Goal: Task Accomplishment & Management: Manage account settings

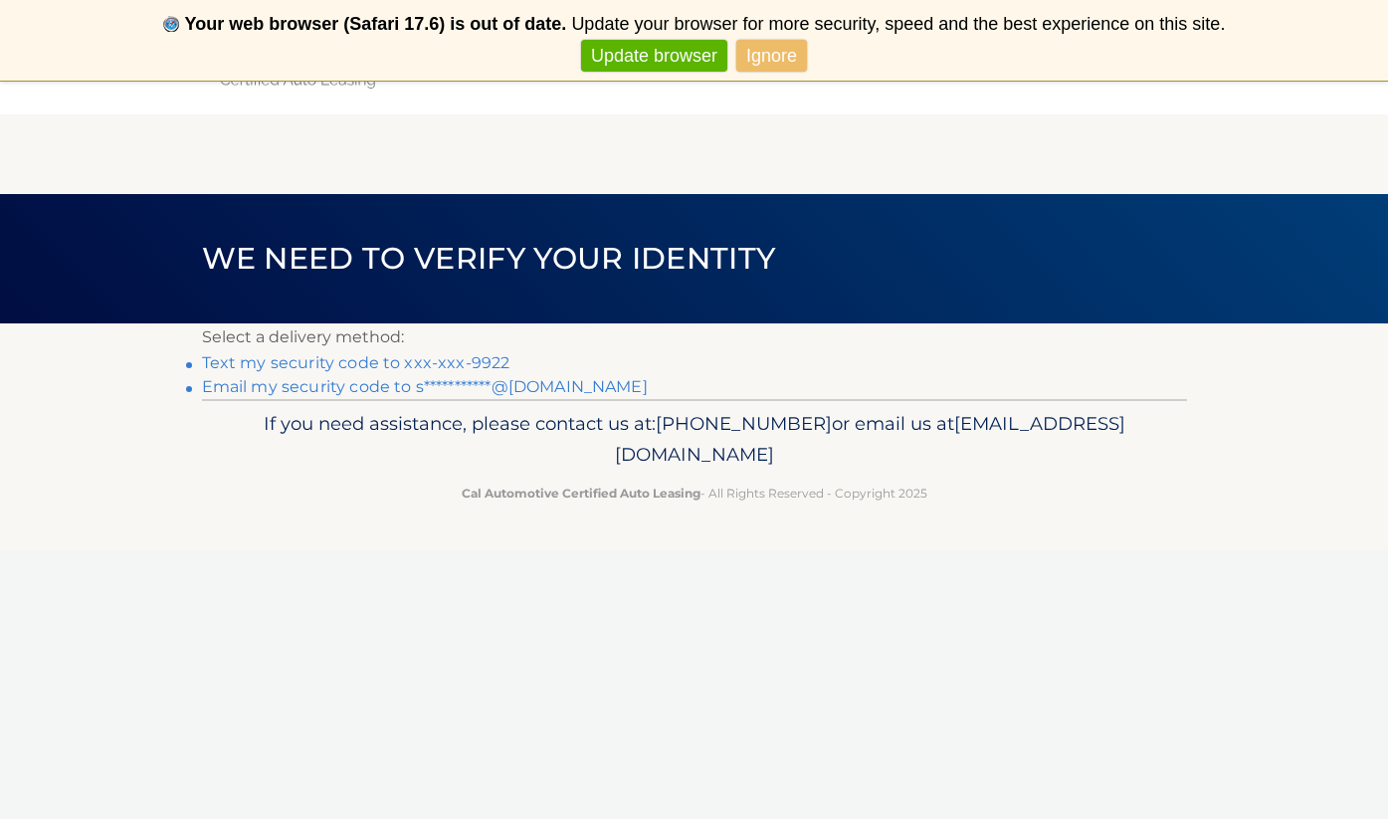
click at [482, 360] on link "Text my security code to xxx-xxx-9922" at bounding box center [356, 362] width 308 height 19
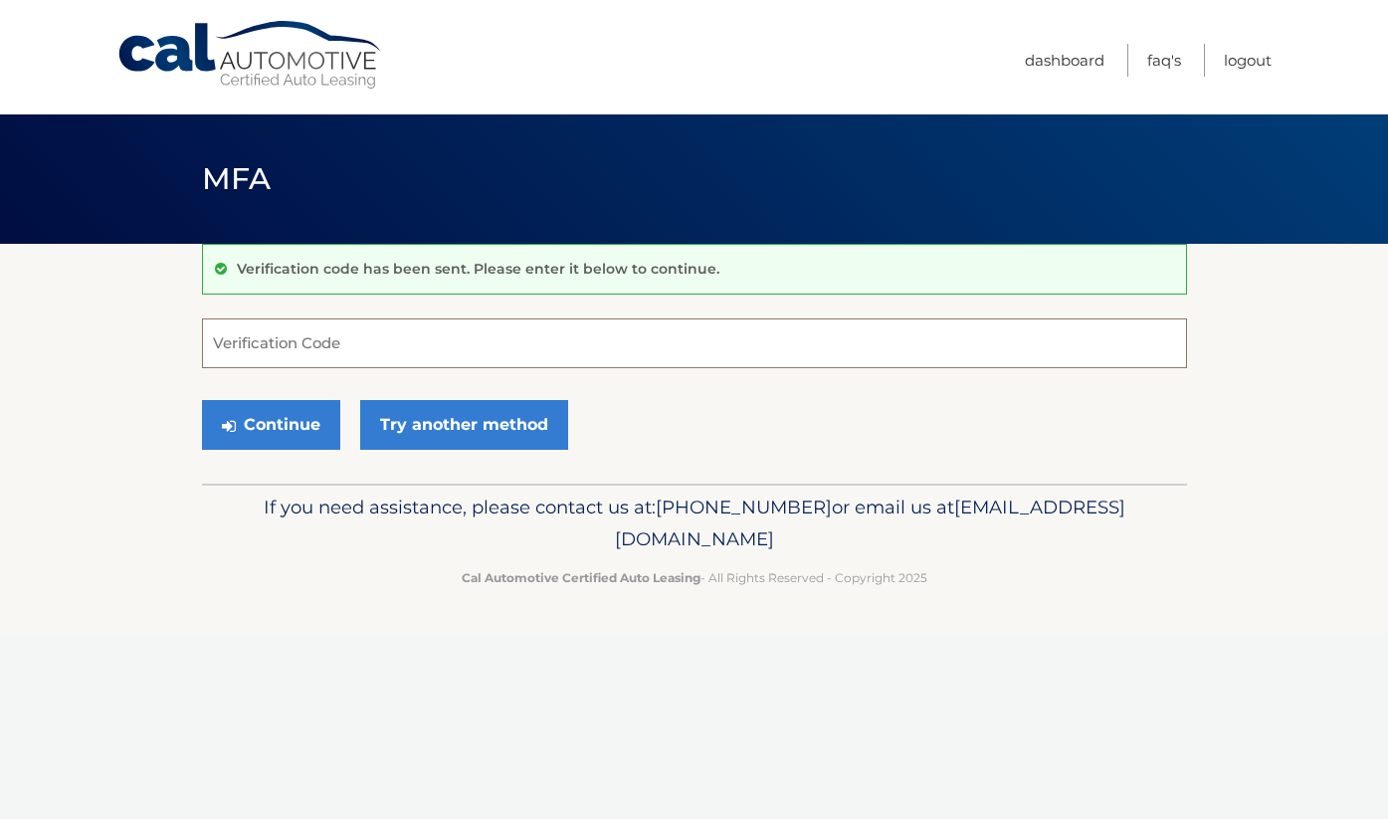
click at [479, 360] on input "Verification Code" at bounding box center [694, 343] width 985 height 50
type input "344596"
click at [270, 424] on button "Continue" at bounding box center [271, 425] width 138 height 50
click at [278, 434] on button "Continue" at bounding box center [271, 425] width 138 height 50
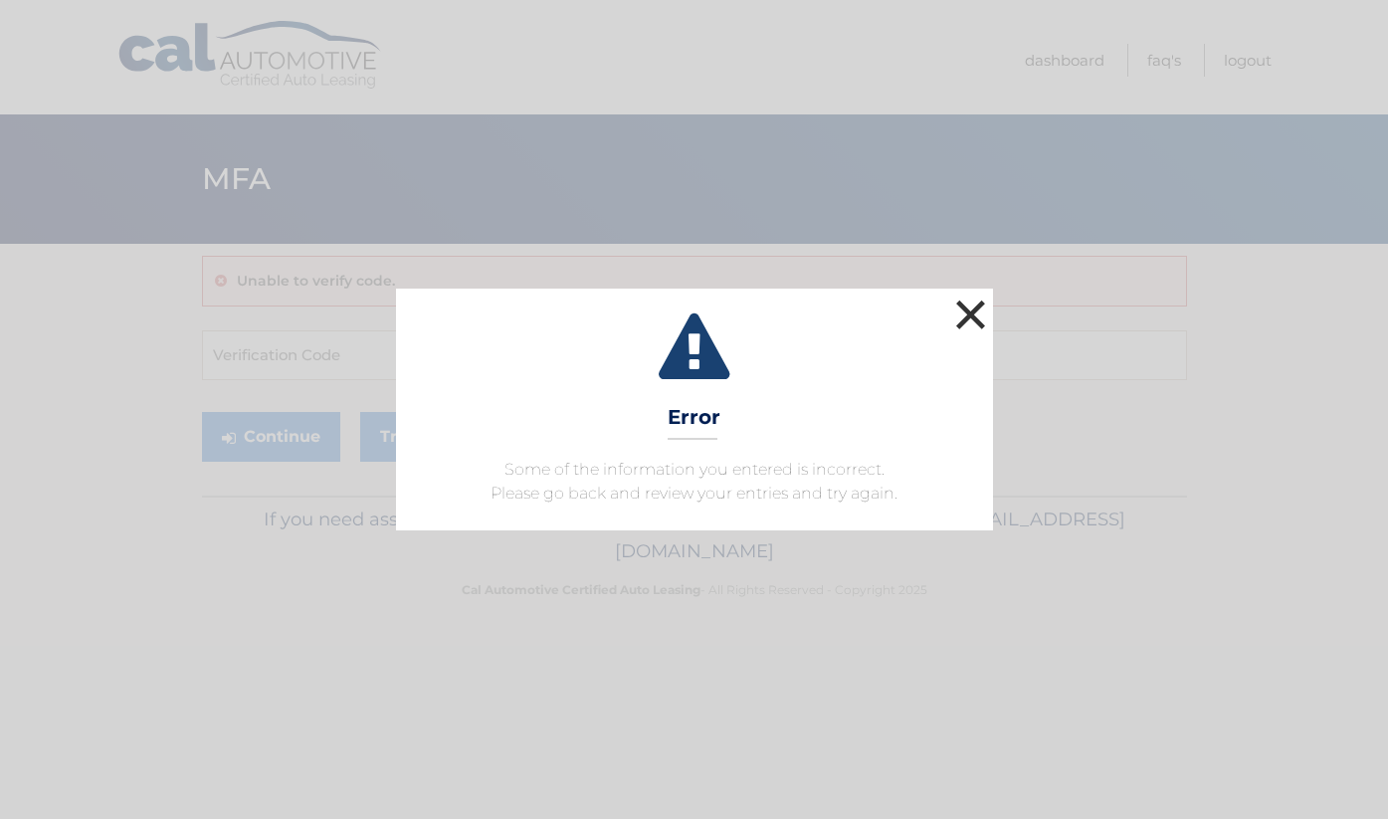
click at [972, 311] on button "×" at bounding box center [971, 314] width 40 height 40
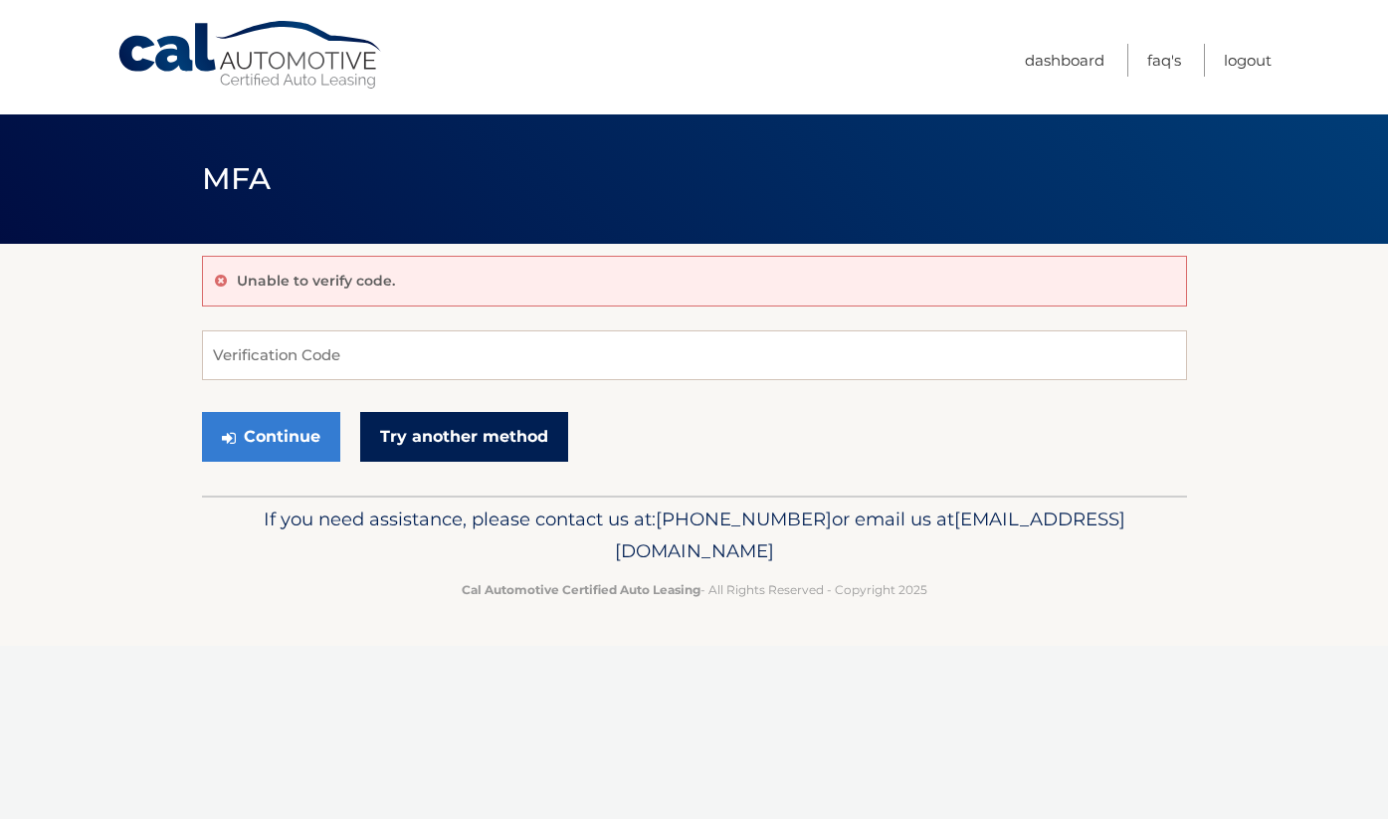
click at [538, 438] on link "Try another method" at bounding box center [464, 437] width 208 height 50
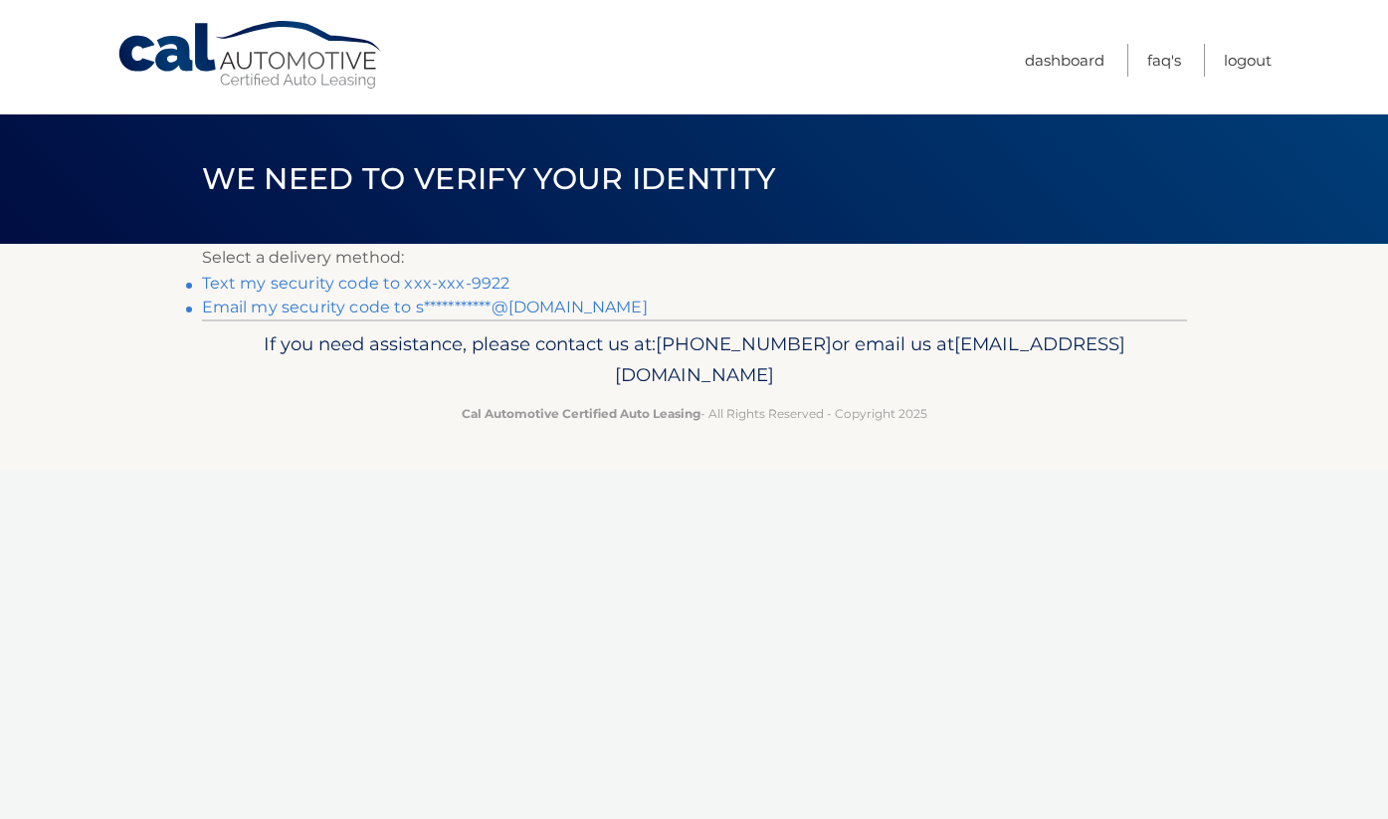
click at [489, 304] on link "**********" at bounding box center [425, 306] width 446 height 19
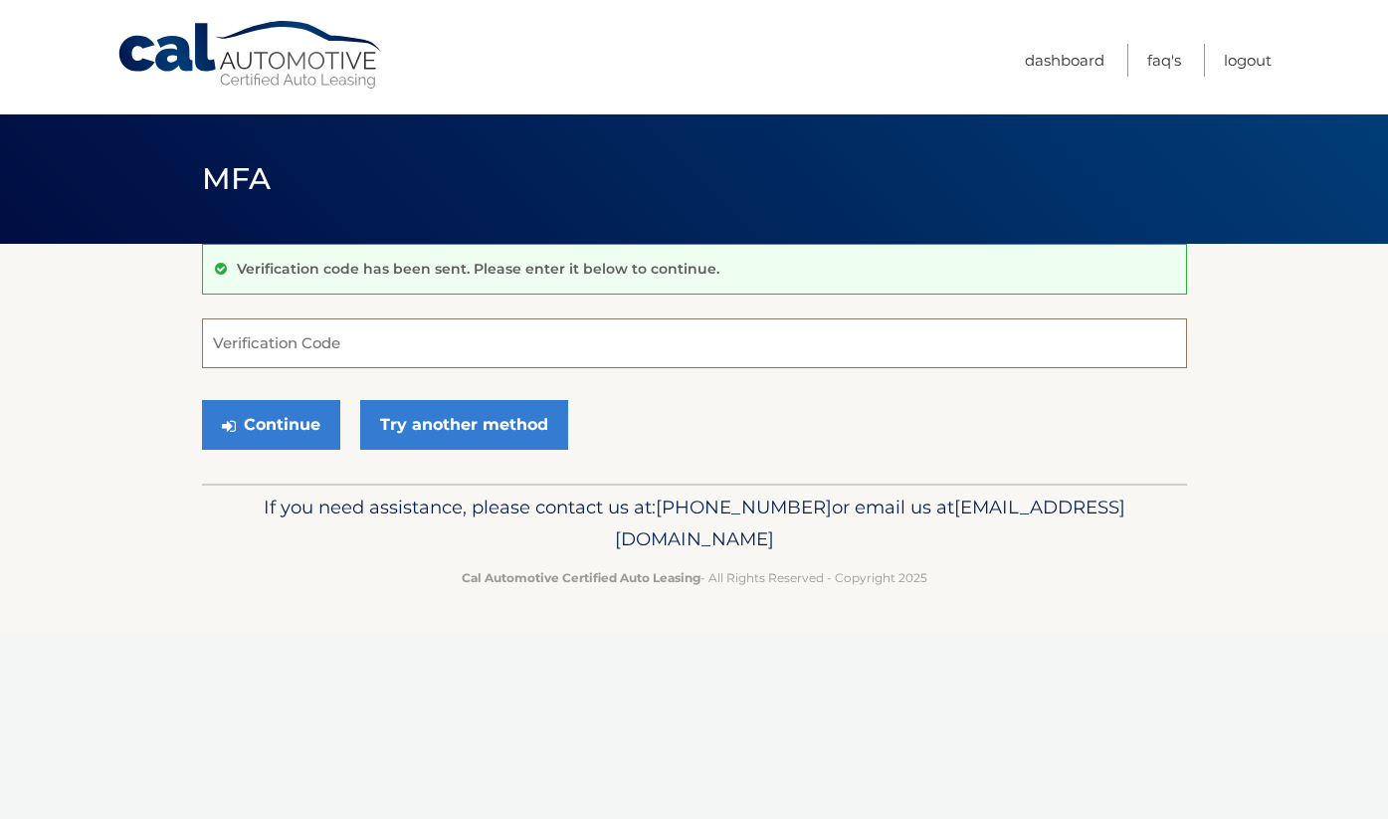
click at [489, 343] on input "Verification Code" at bounding box center [694, 343] width 985 height 50
type input "864838"
click at [302, 418] on button "Continue" at bounding box center [271, 425] width 138 height 50
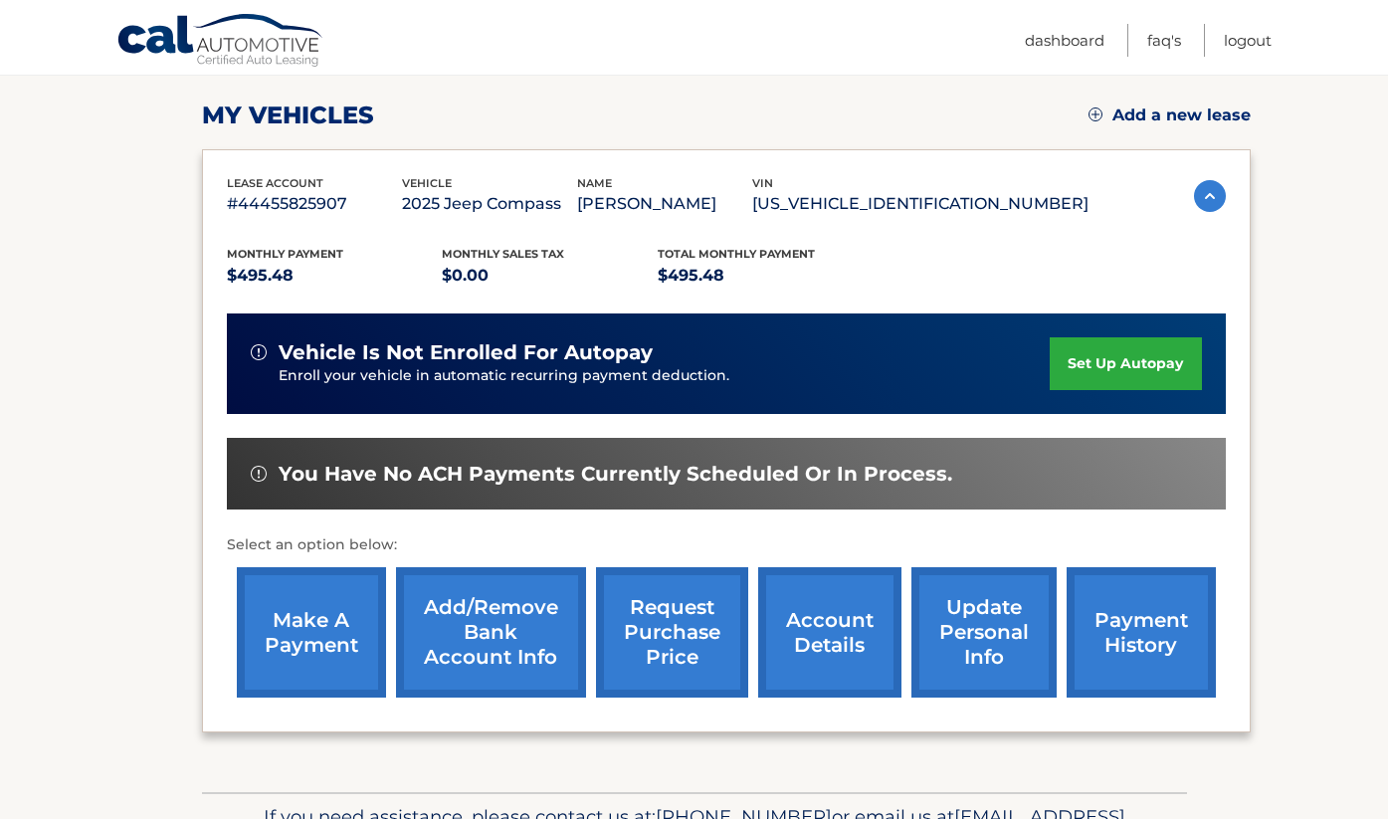
scroll to position [265, 0]
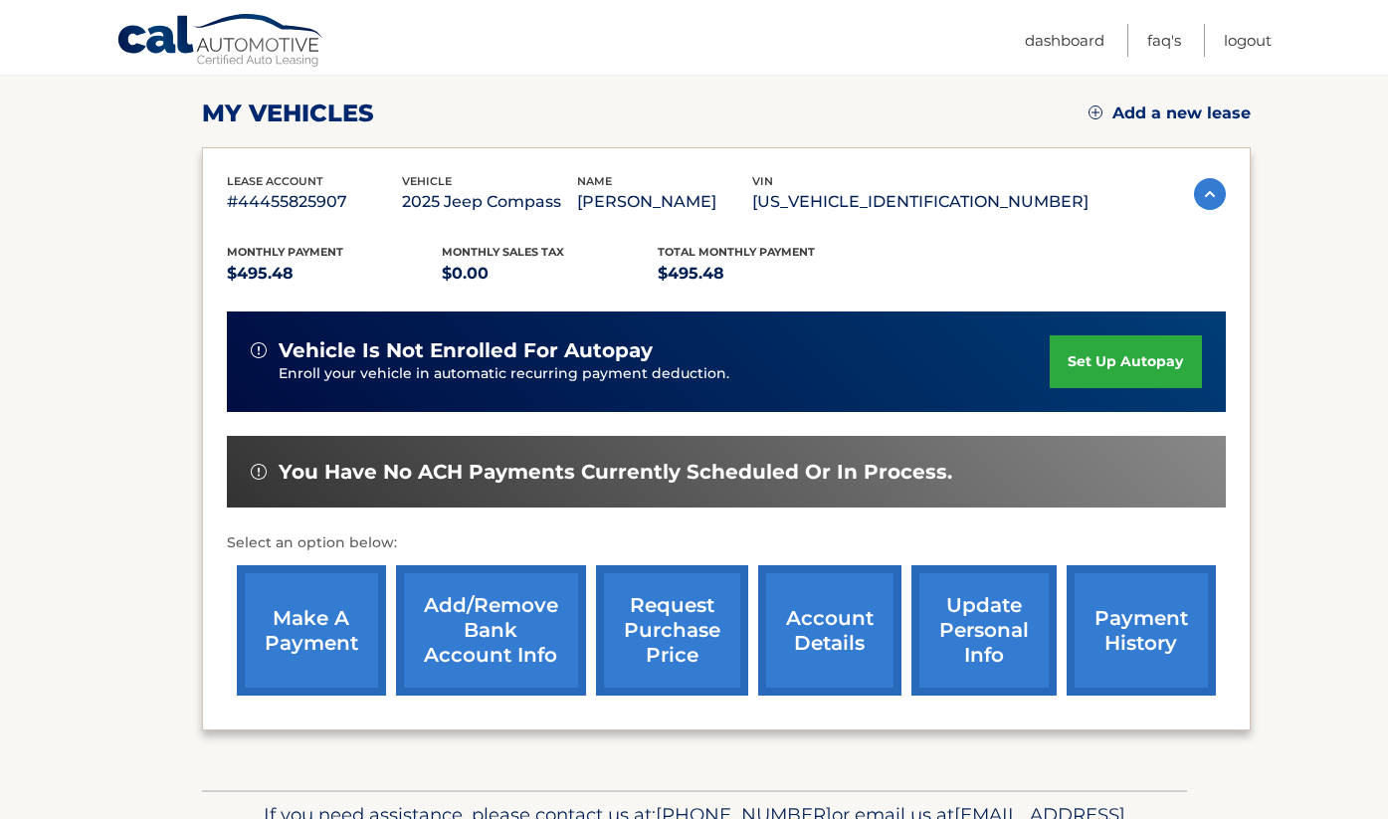
click at [318, 637] on link "make a payment" at bounding box center [311, 630] width 149 height 130
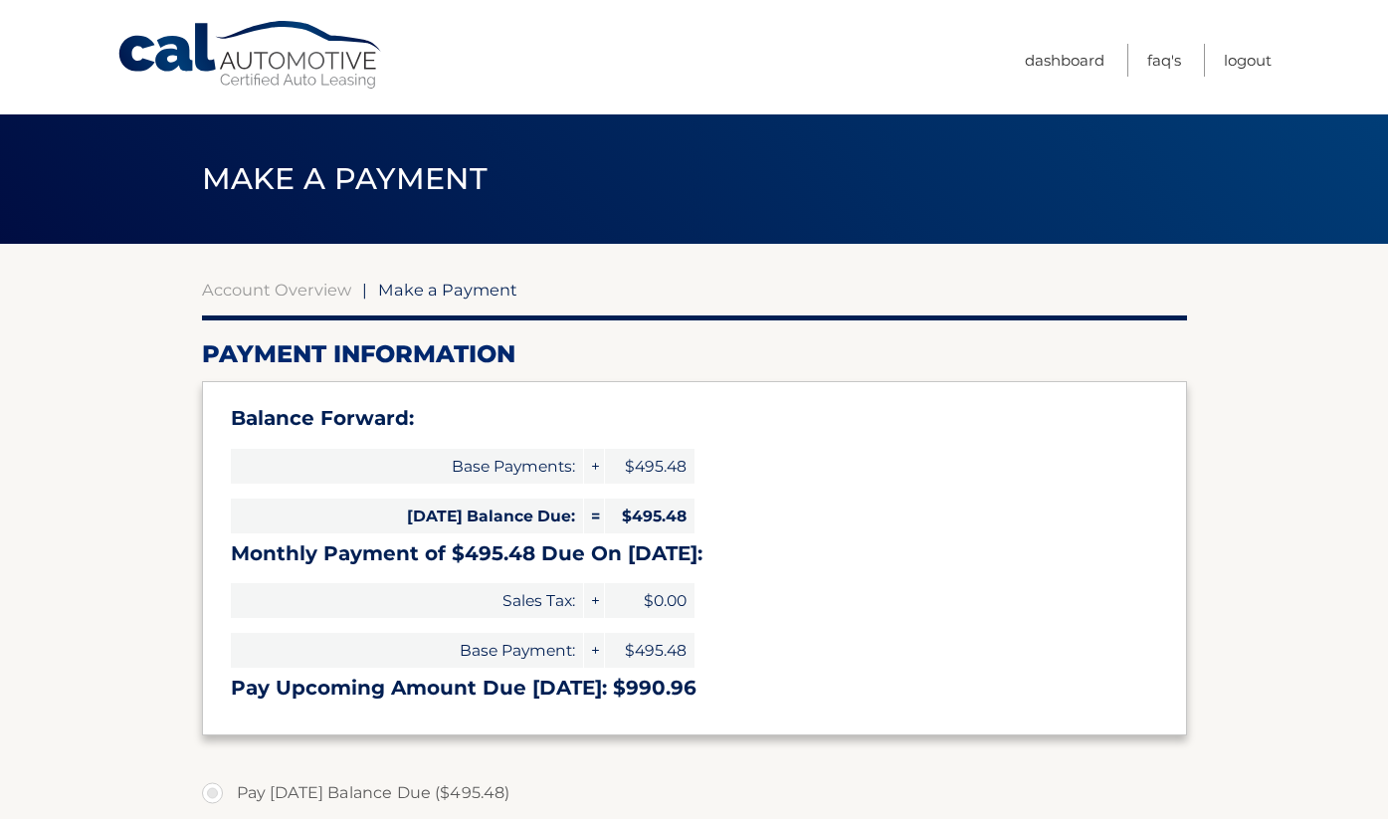
select select "NTRjZDEzNTUtYzQ1Yy00ZDY5LWIxYzgtODA0NjU2MDcxYzI5"
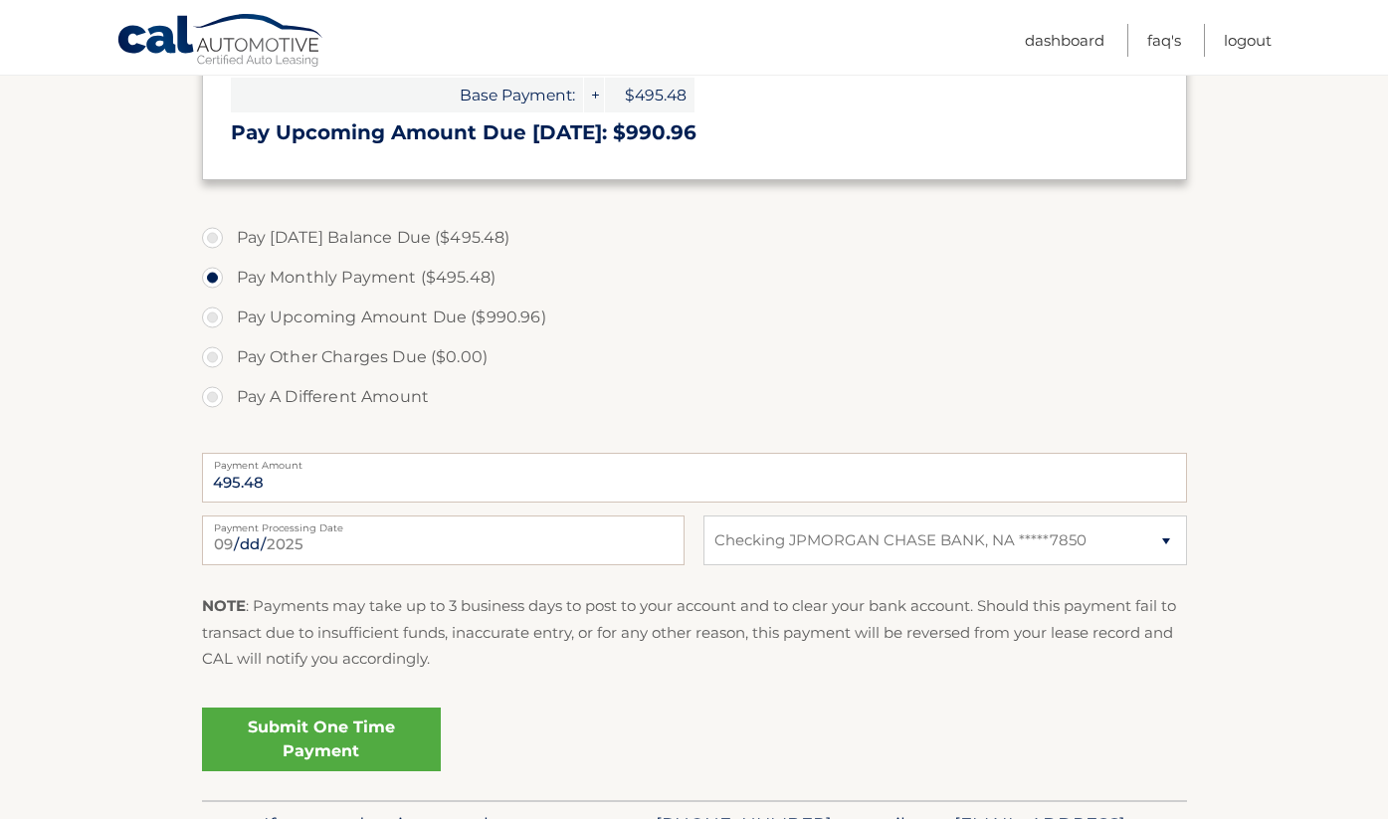
scroll to position [555, 0]
click at [221, 236] on label "Pay [DATE] Balance Due ($495.48)" at bounding box center [694, 238] width 985 height 40
click at [221, 236] on input "Pay [DATE] Balance Due ($495.48)" at bounding box center [220, 234] width 20 height 32
radio input "true"
click at [213, 280] on label "Pay Monthly Payment ($495.48)" at bounding box center [694, 278] width 985 height 40
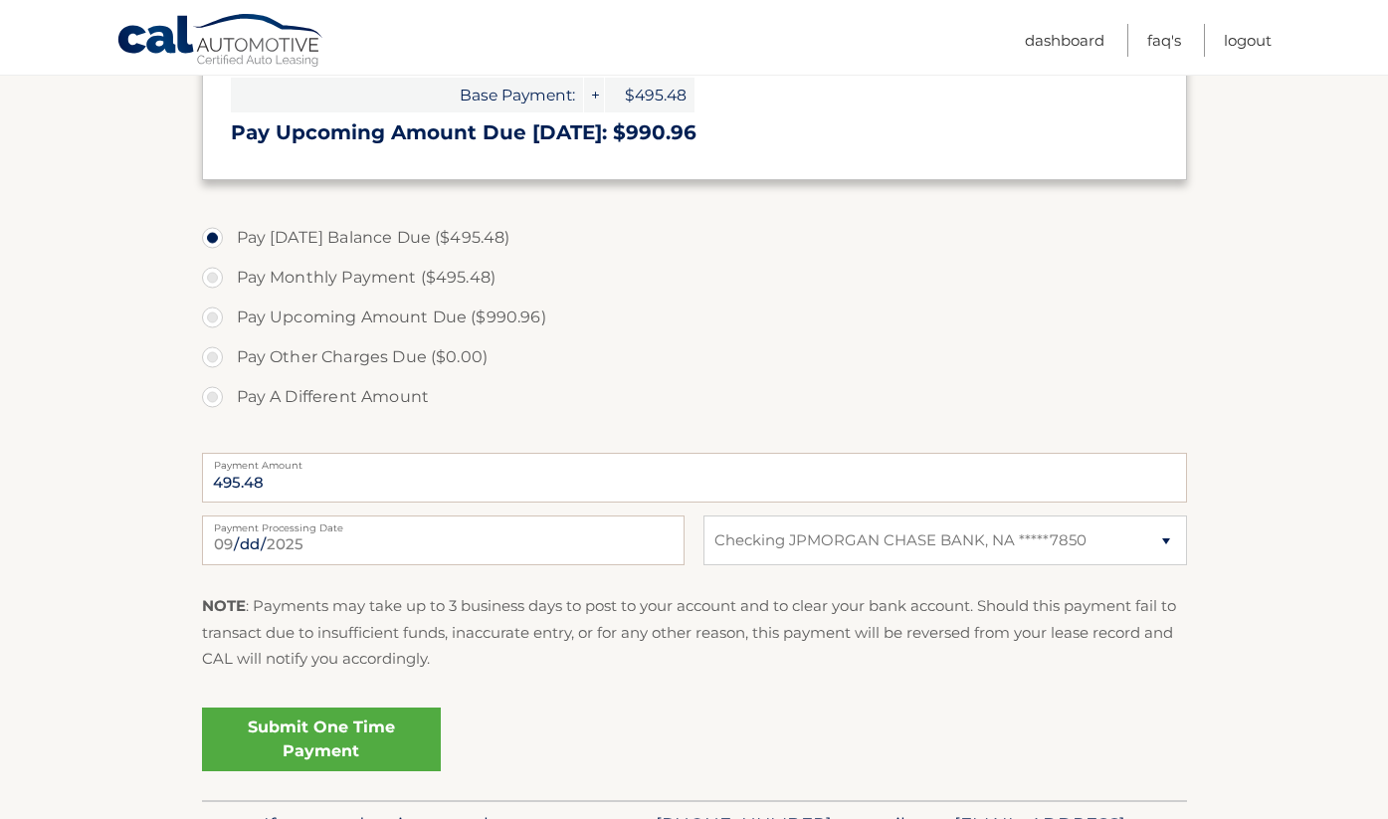
click at [213, 280] on input "Pay Monthly Payment ($495.48)" at bounding box center [220, 274] width 20 height 32
radio input "true"
click at [294, 739] on link "Submit One Time Payment" at bounding box center [321, 739] width 239 height 64
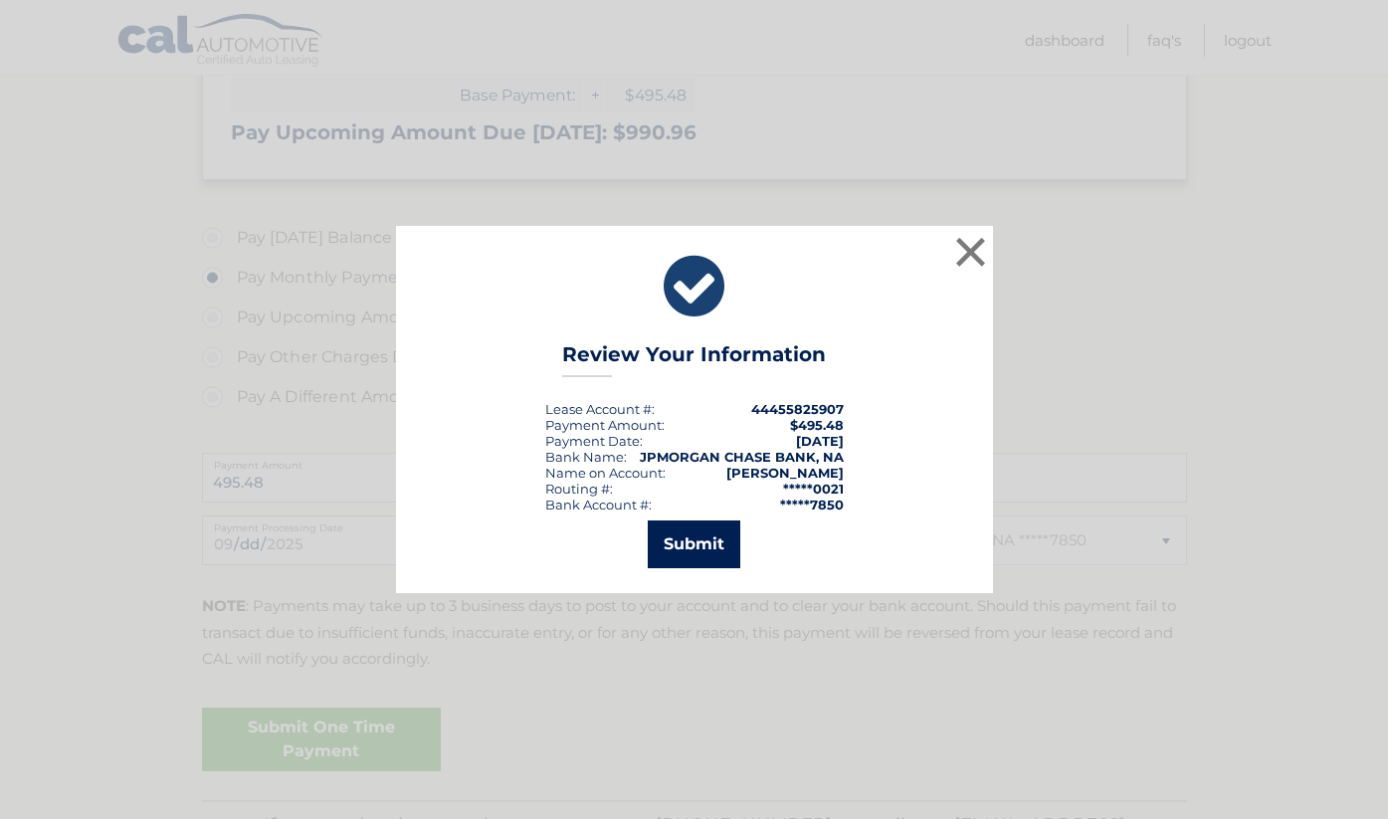
click at [684, 549] on button "Submit" at bounding box center [694, 544] width 93 height 48
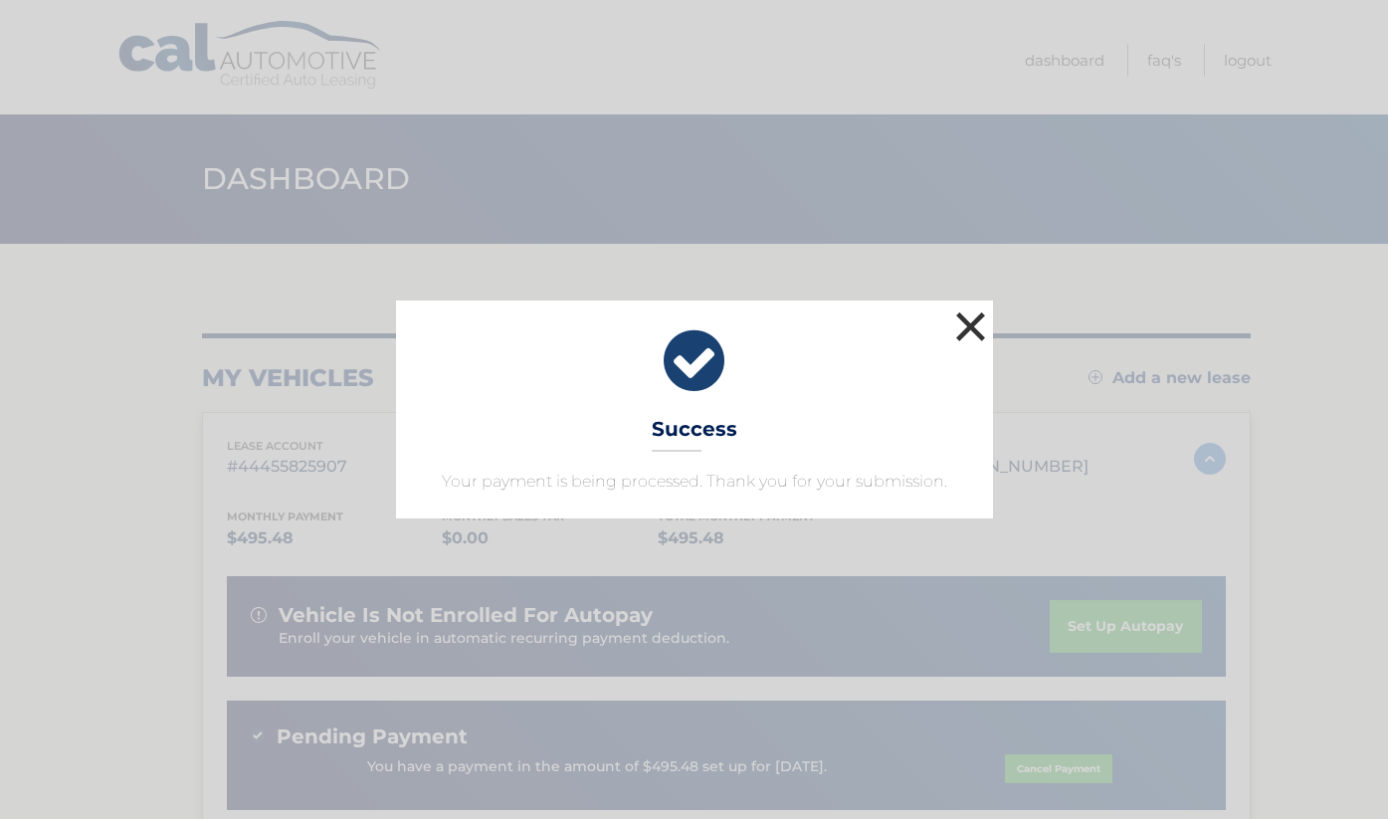
click at [973, 322] on button "×" at bounding box center [971, 326] width 40 height 40
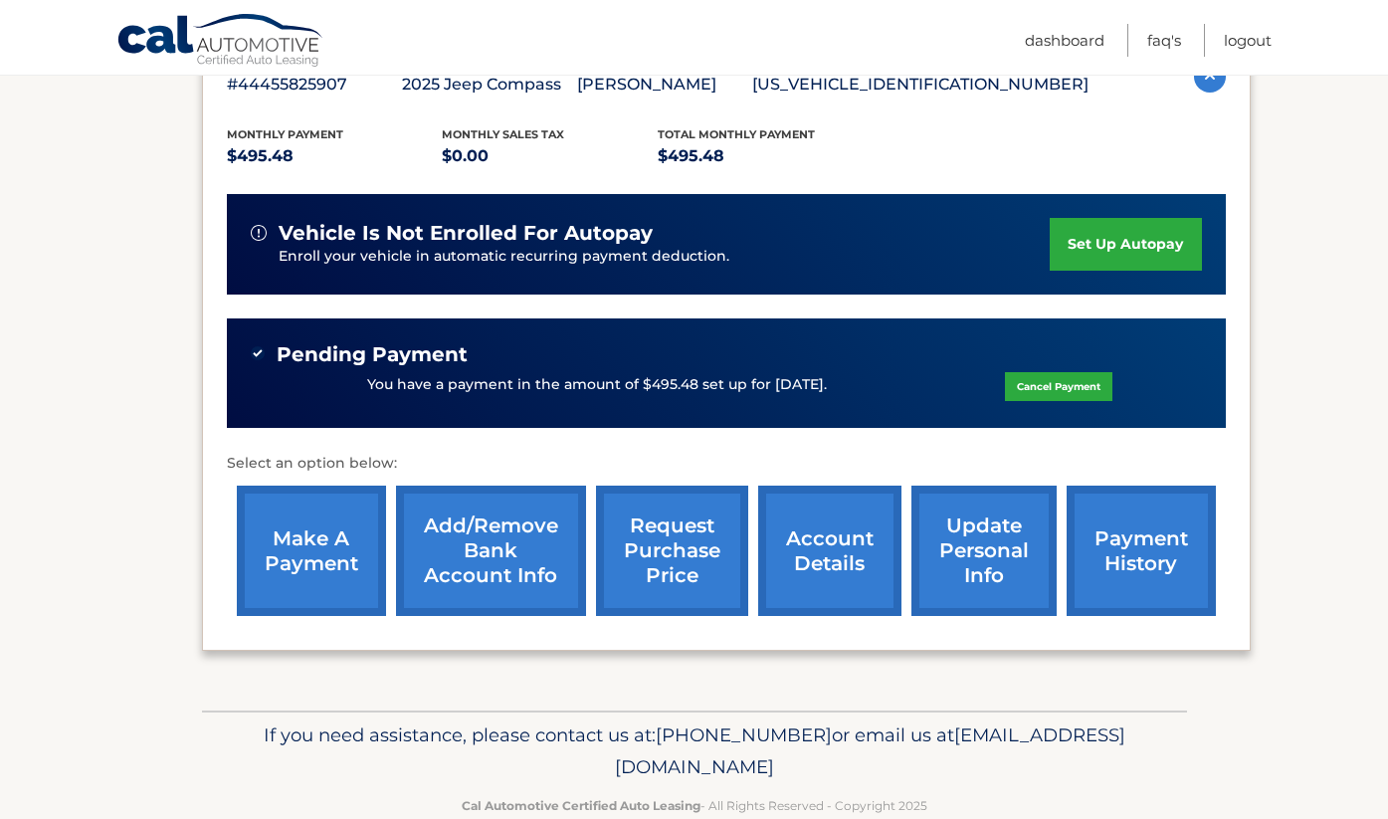
scroll to position [383, 0]
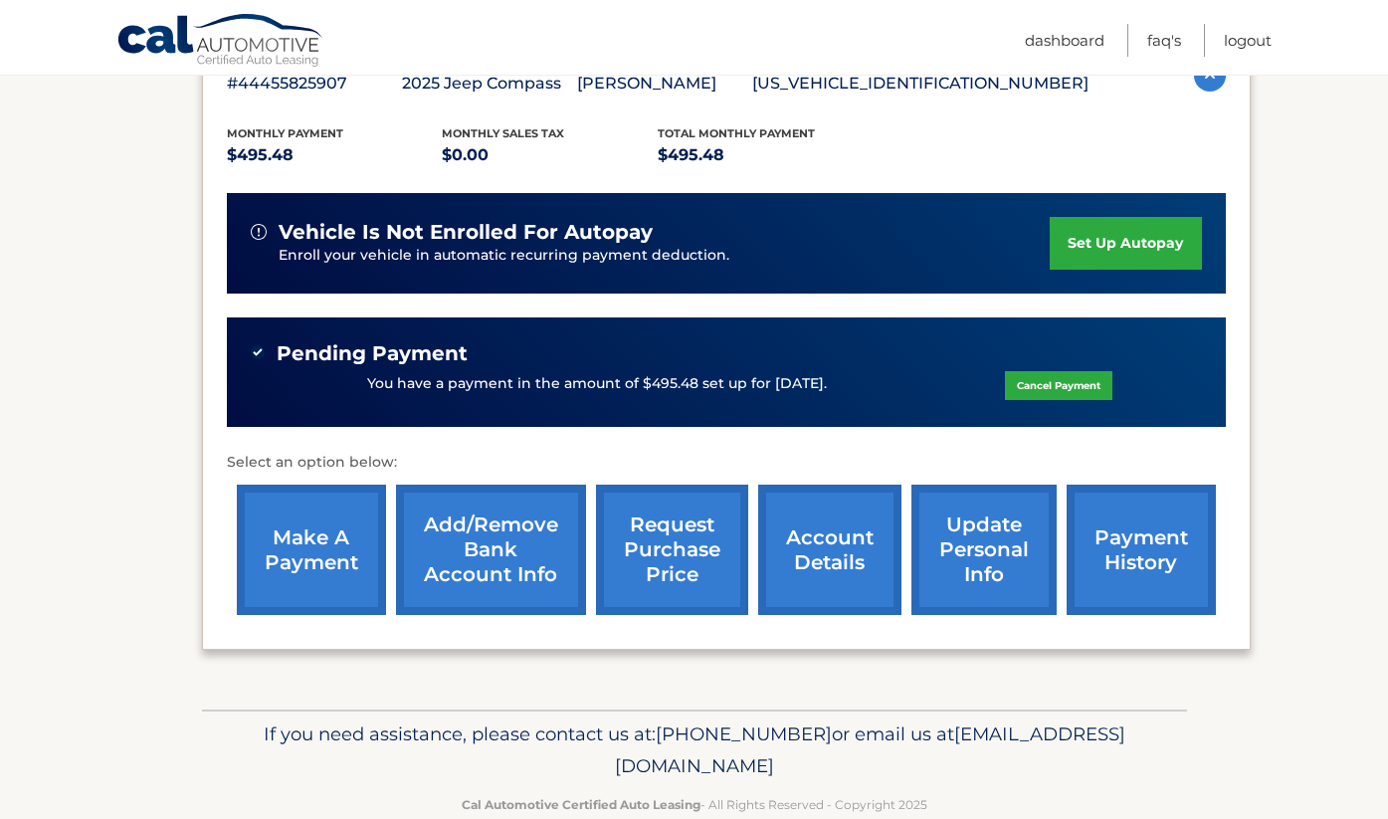
click at [1129, 250] on link "set up autopay" at bounding box center [1124, 243] width 151 height 53
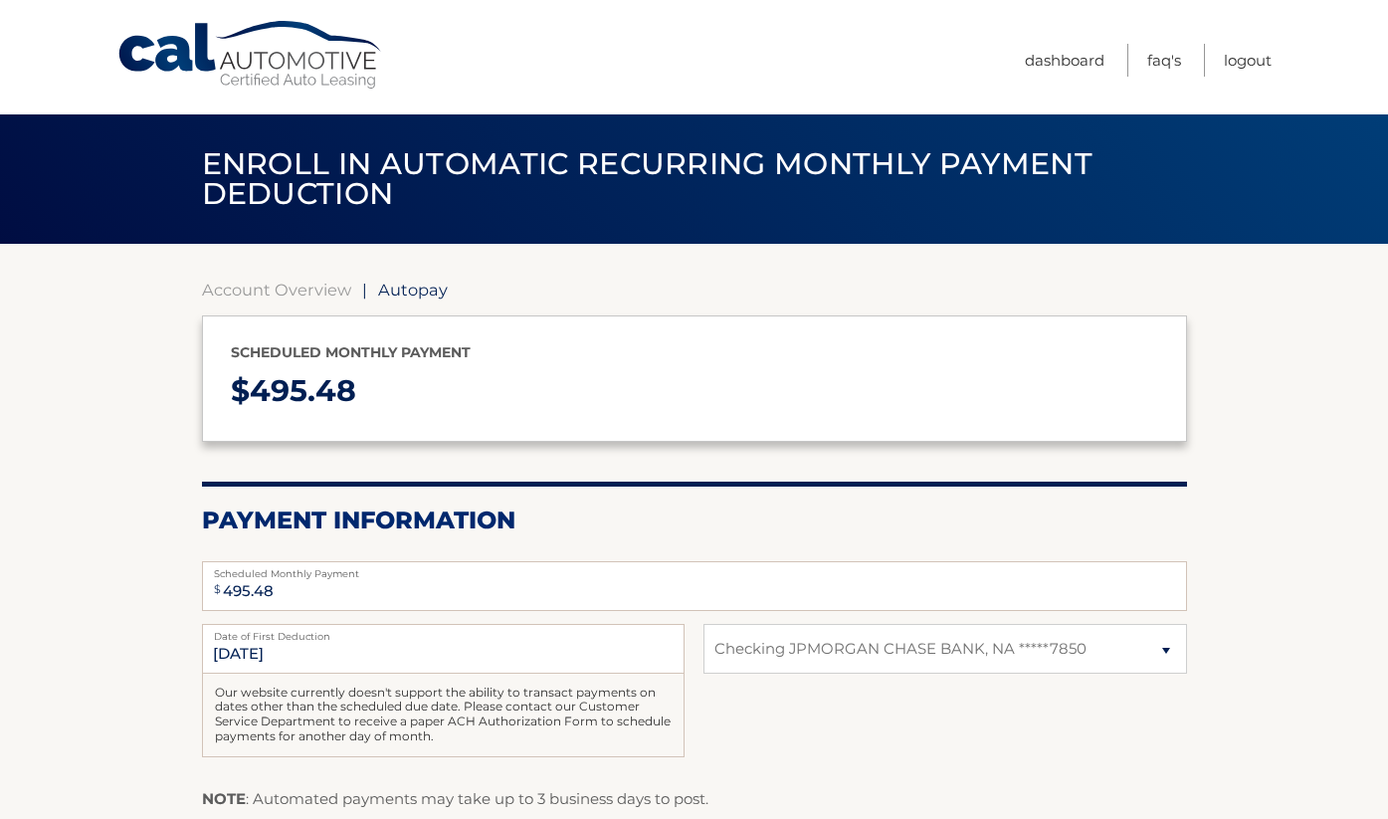
select select "NTRjZDEzNTUtYzQ1Yy00ZDY5LWIxYzgtODA0NjU2MDcxYzI5"
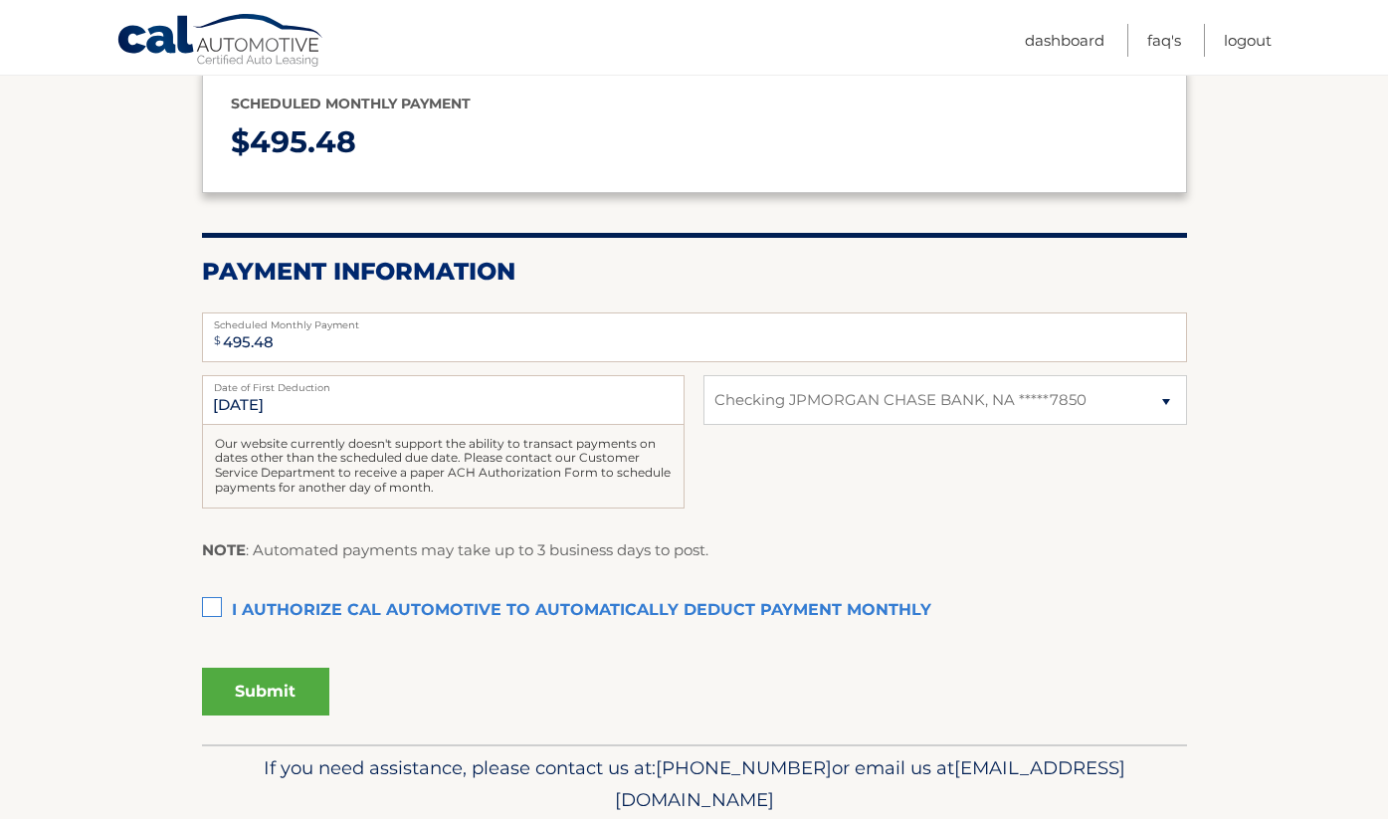
scroll to position [256, 0]
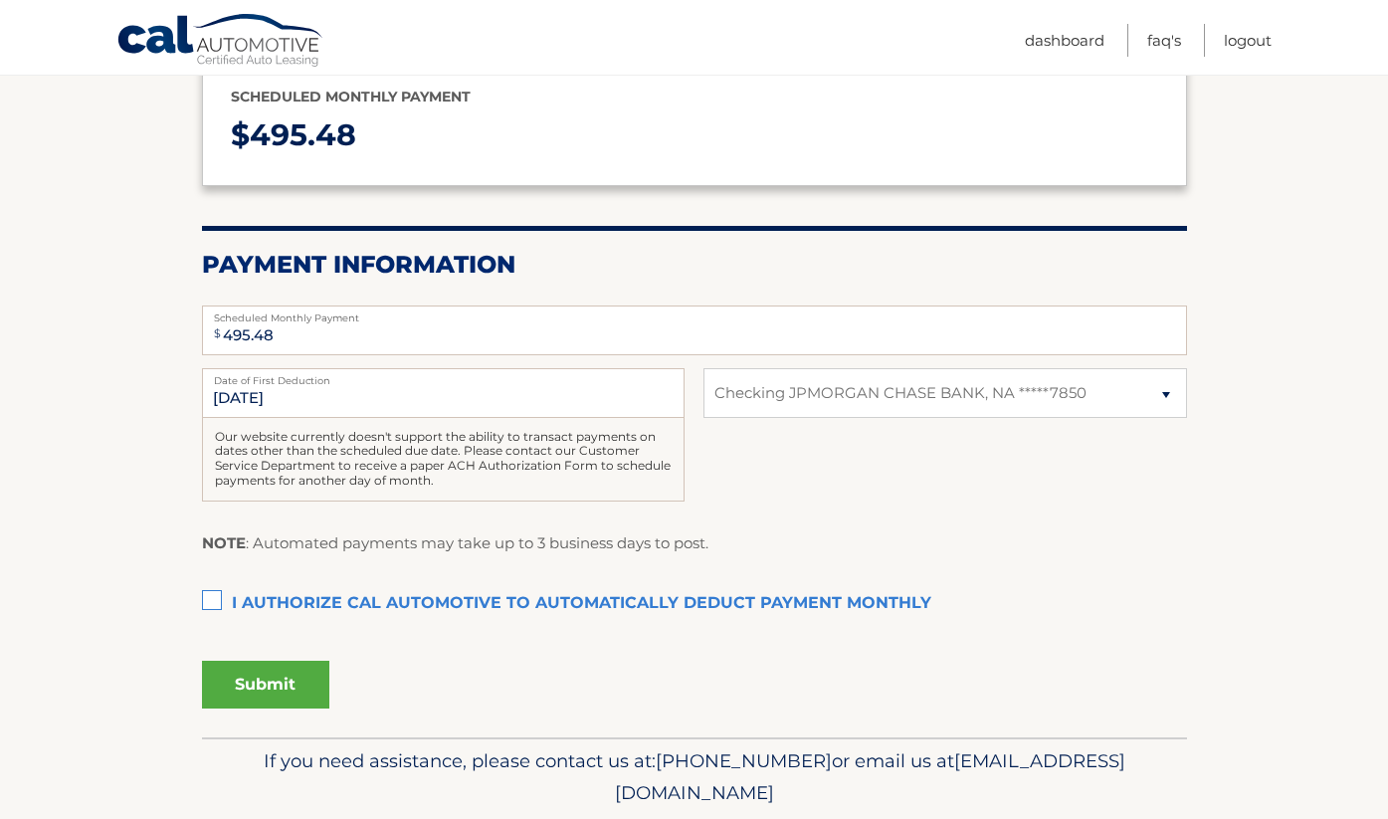
click at [209, 595] on label "I authorize cal automotive to automatically deduct payment monthly This checkbo…" at bounding box center [694, 604] width 985 height 40
click at [0, 0] on input "I authorize cal automotive to automatically deduct payment monthly This checkbo…" at bounding box center [0, 0] width 0 height 0
click at [247, 686] on button "Submit" at bounding box center [265, 684] width 127 height 48
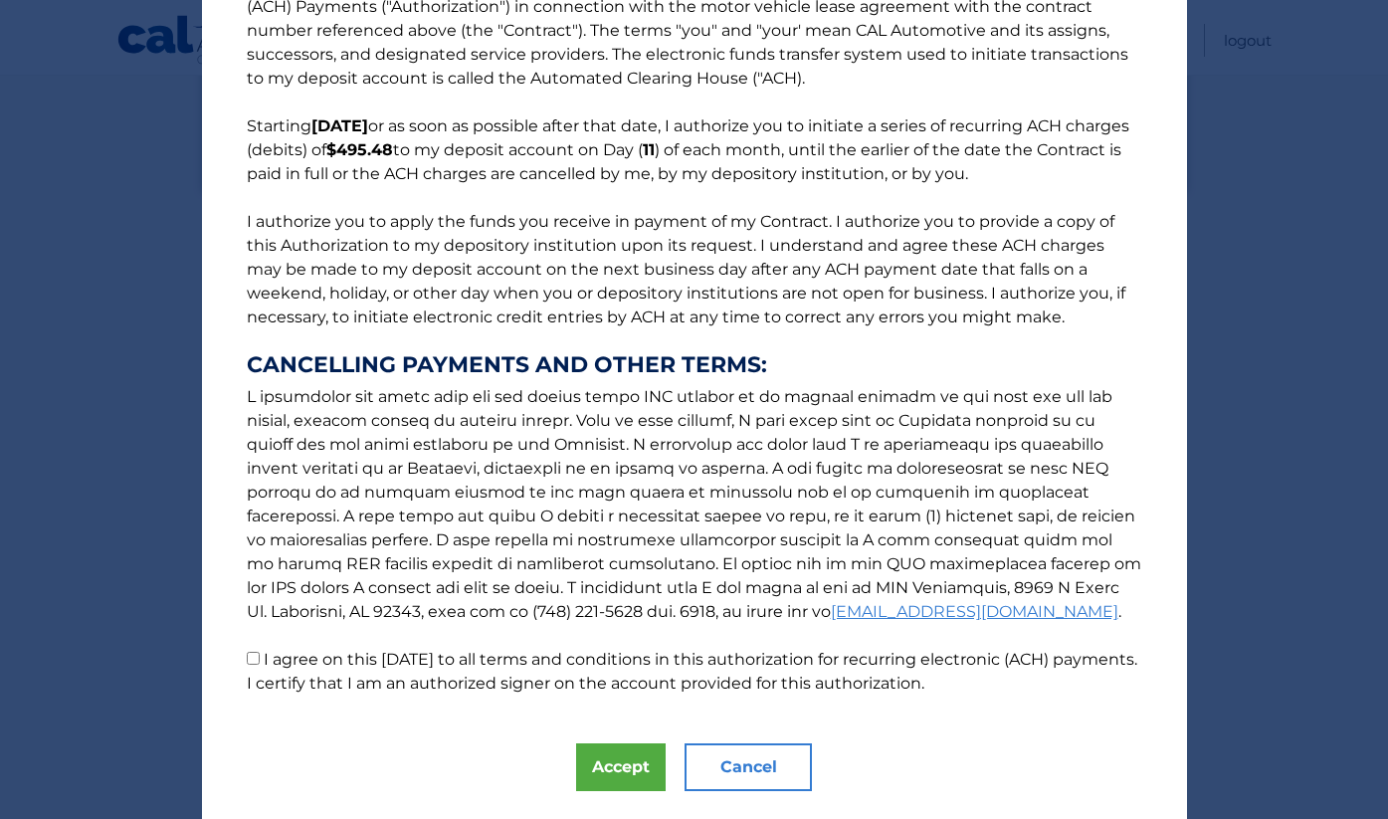
scroll to position [84, 0]
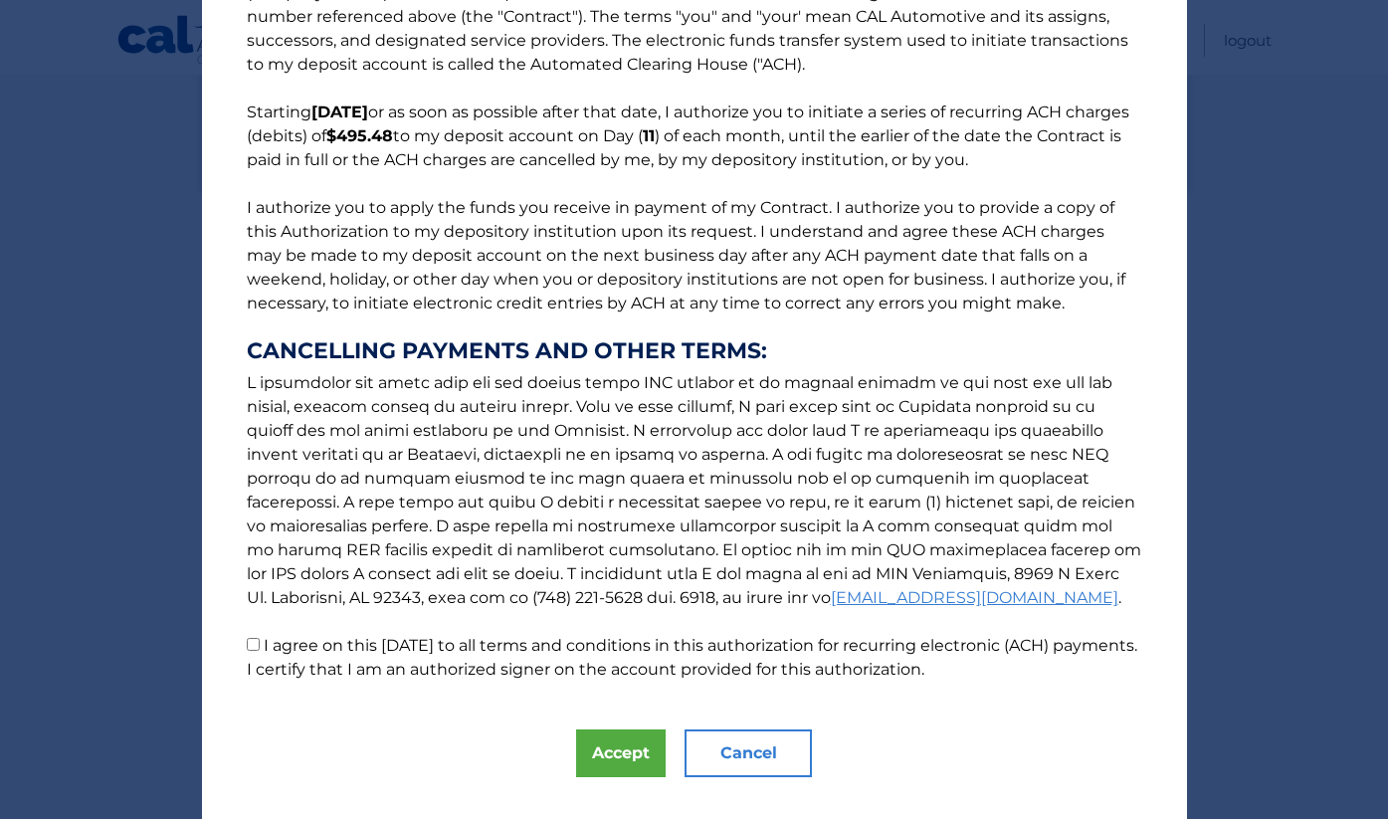
click at [253, 651] on input "I agree on this 09/12/2025 to all terms and conditions in this authorization fo…" at bounding box center [253, 644] width 13 height 13
checkbox input "true"
click at [627, 759] on button "Accept" at bounding box center [621, 753] width 90 height 48
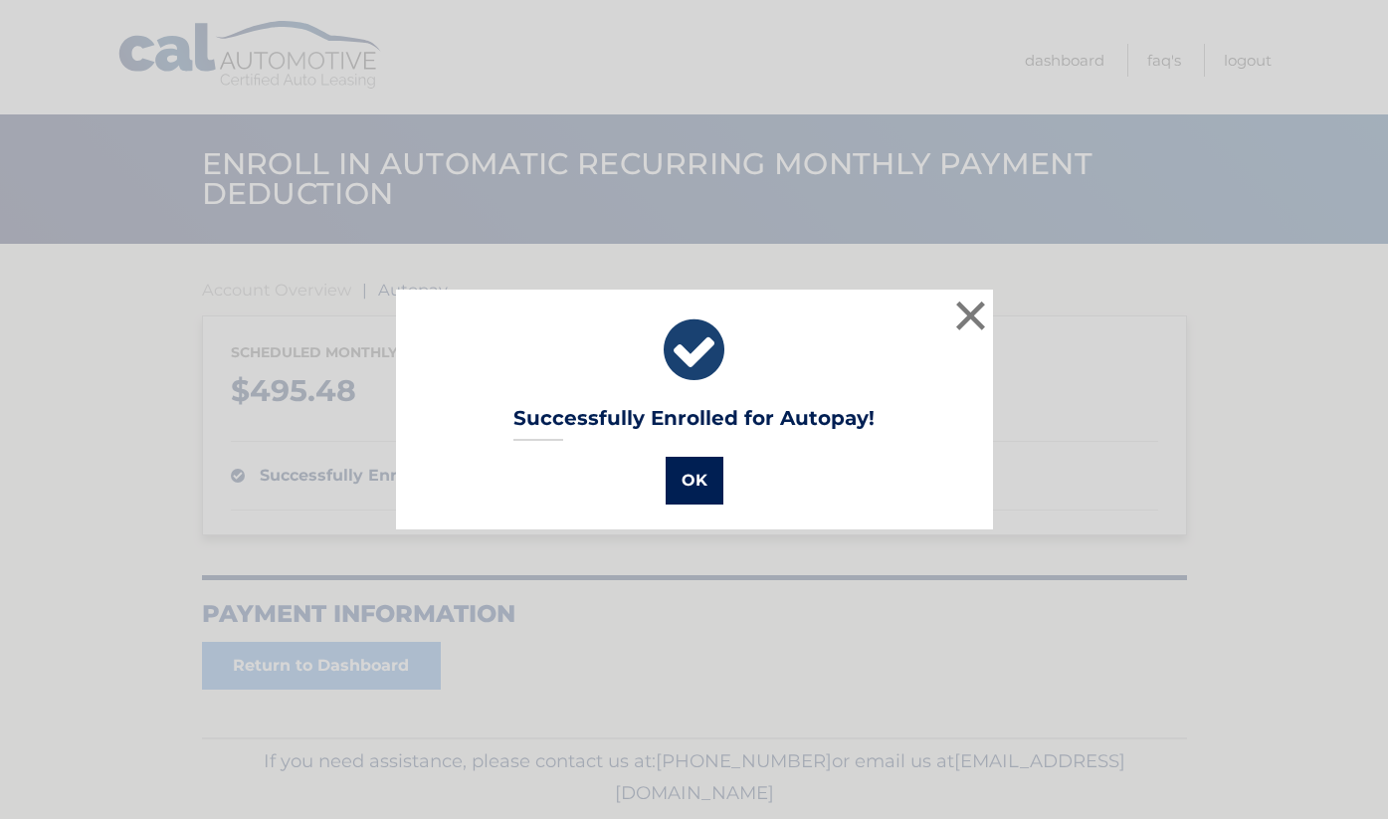
click at [689, 490] on button "OK" at bounding box center [694, 481] width 58 height 48
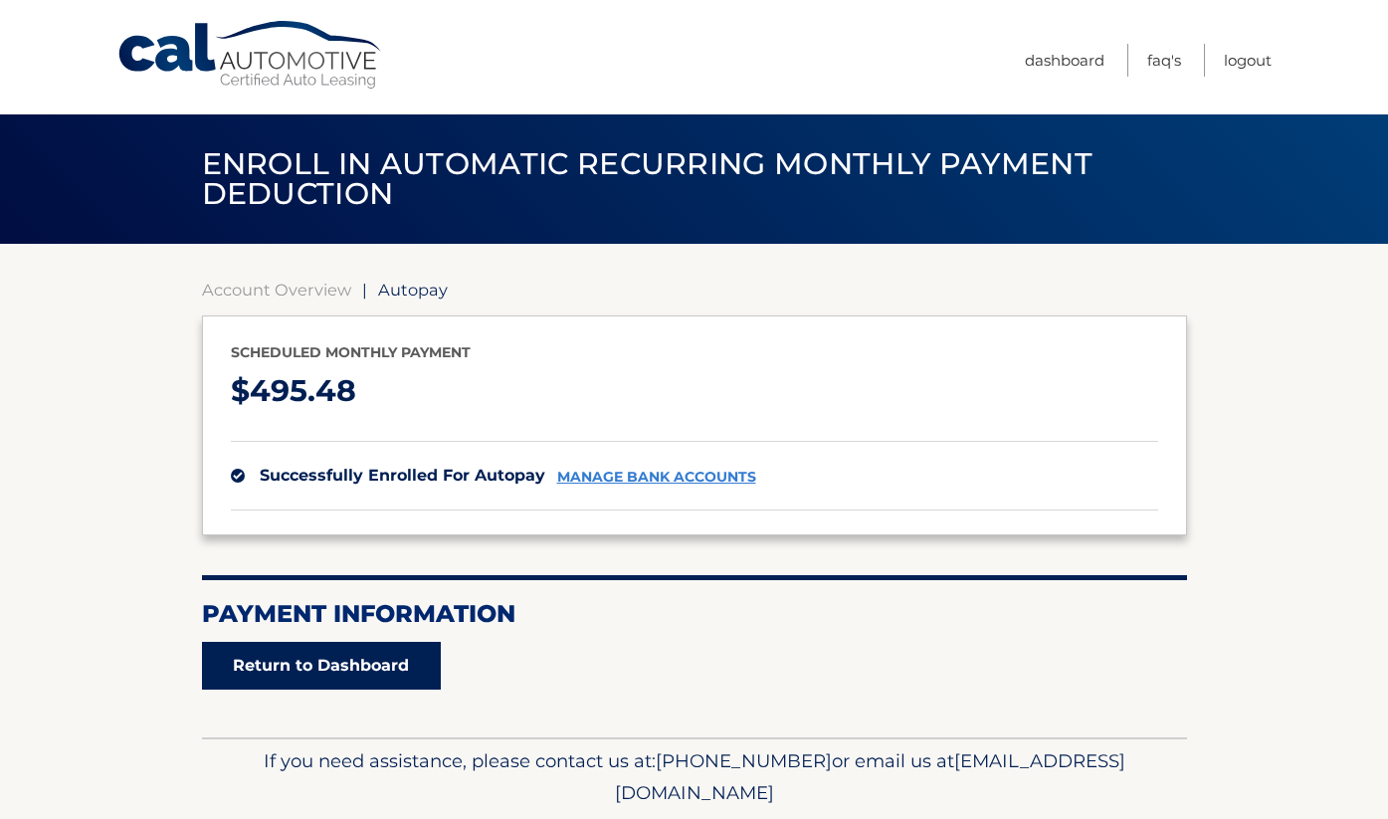
click at [392, 674] on link "Return to Dashboard" at bounding box center [321, 666] width 239 height 48
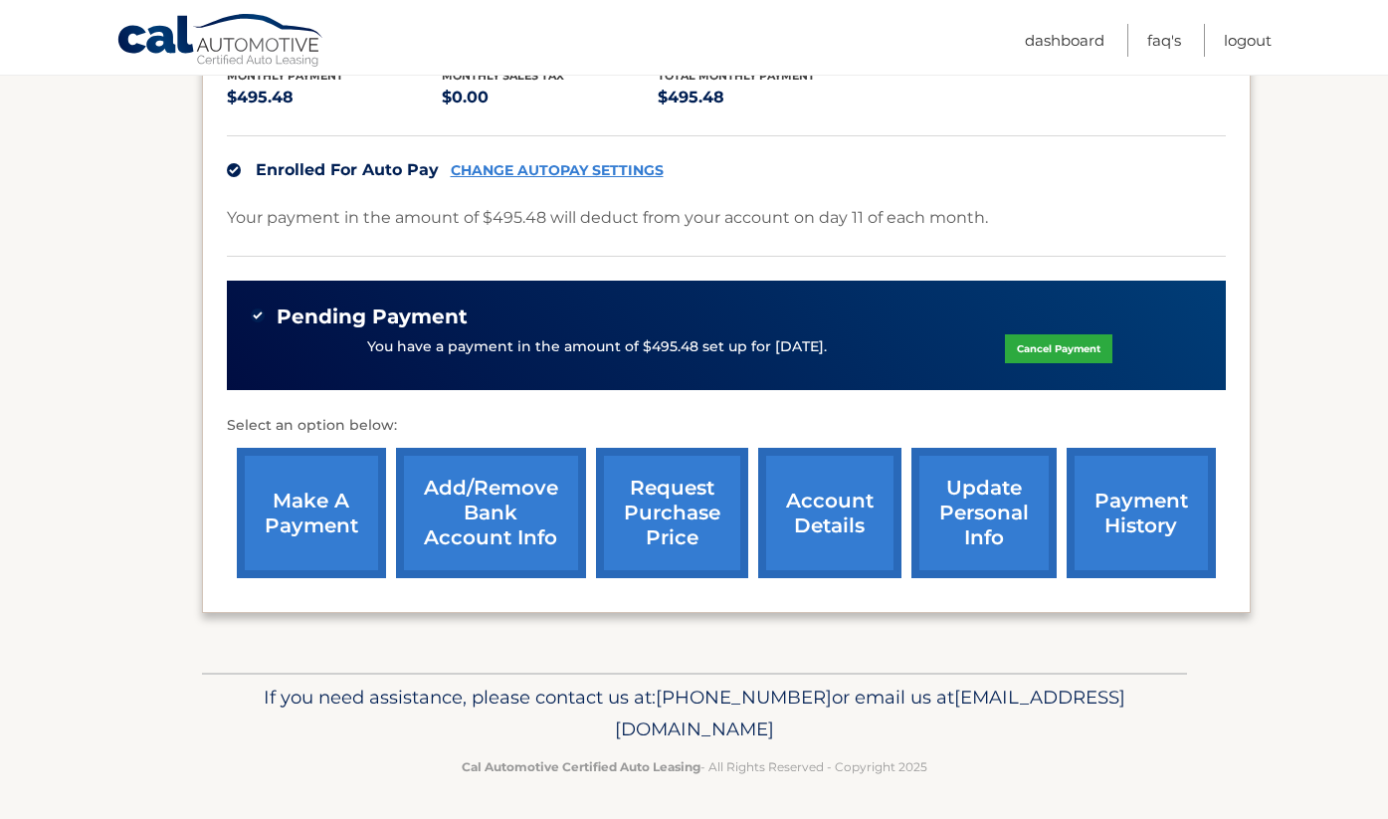
scroll to position [440, 0]
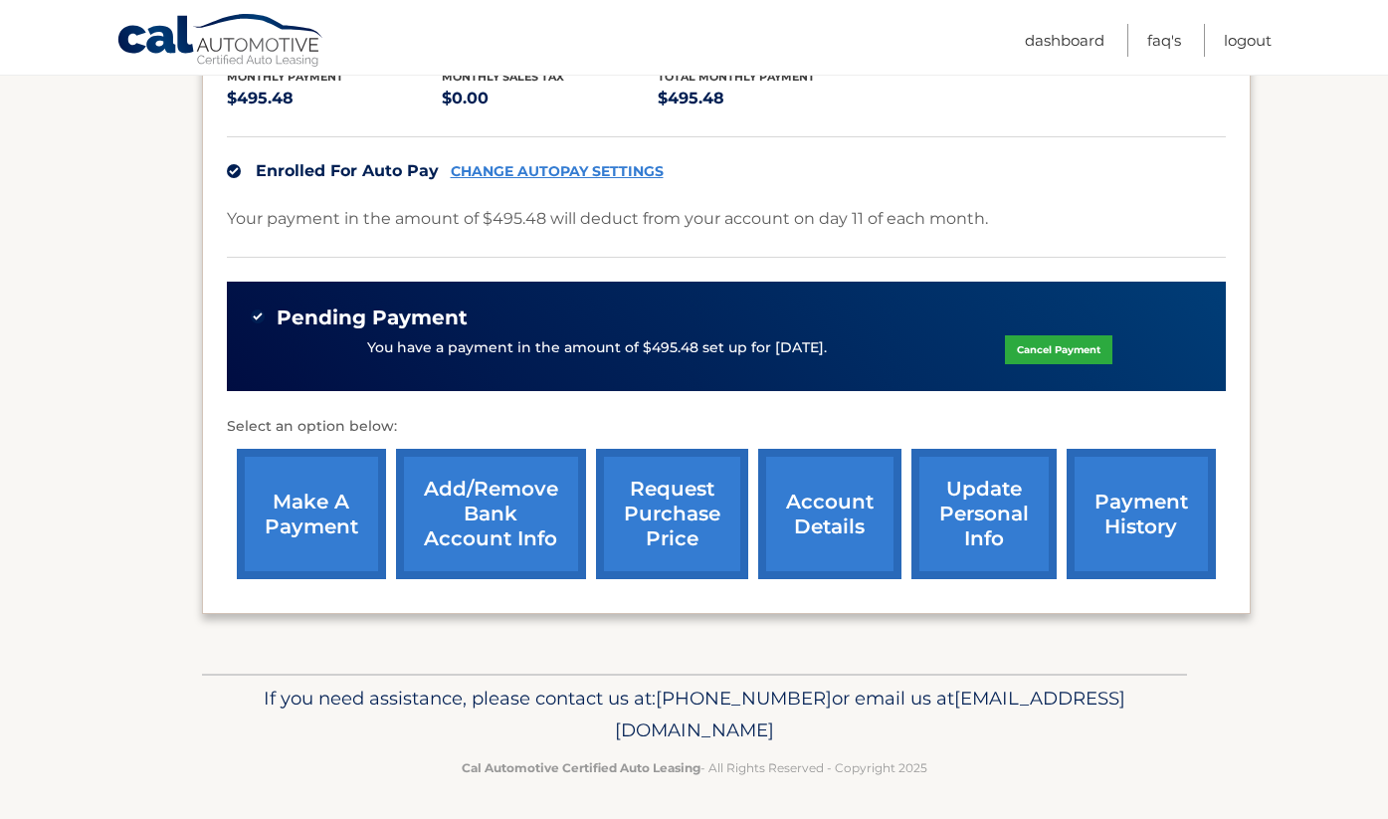
click at [846, 523] on link "account details" at bounding box center [829, 514] width 143 height 130
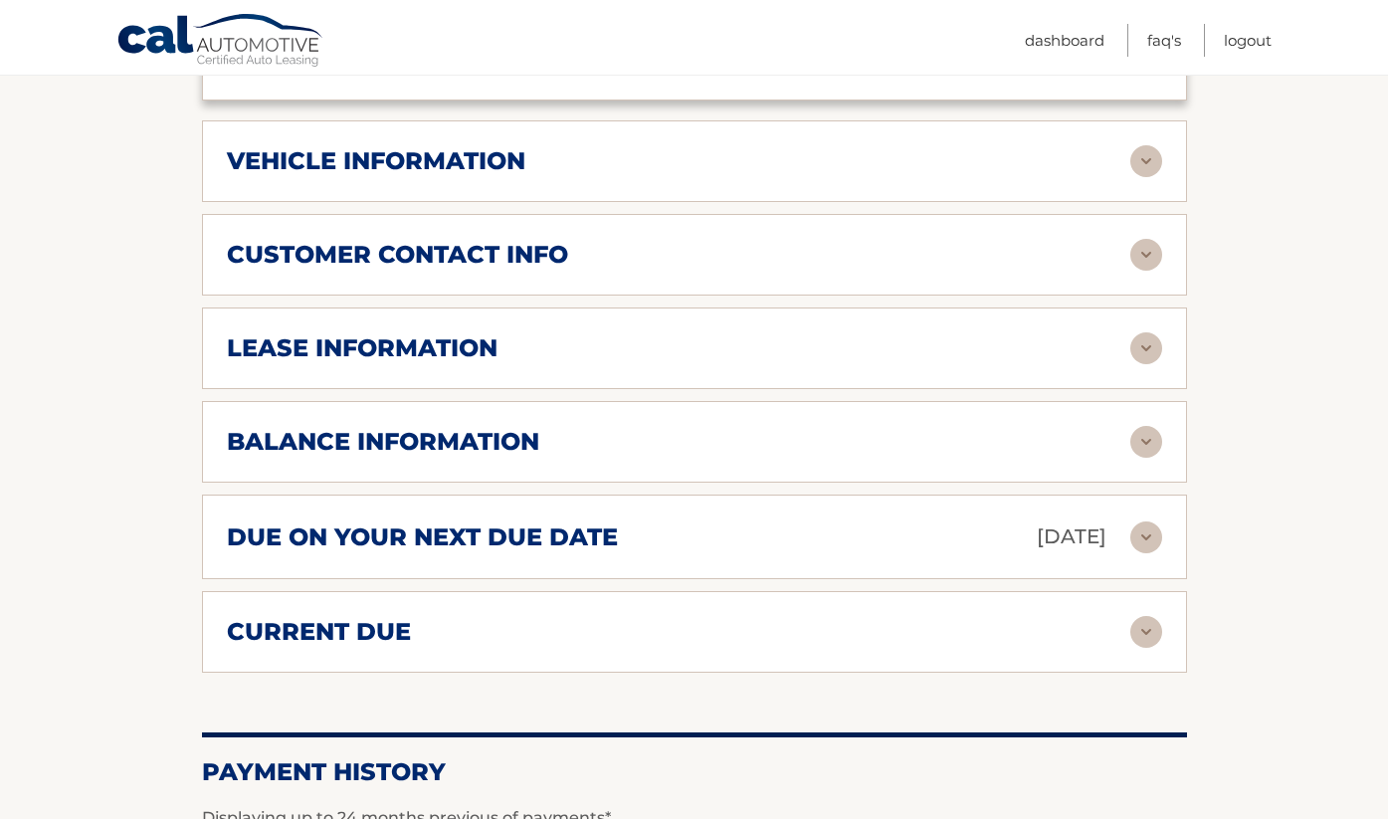
scroll to position [1010, 0]
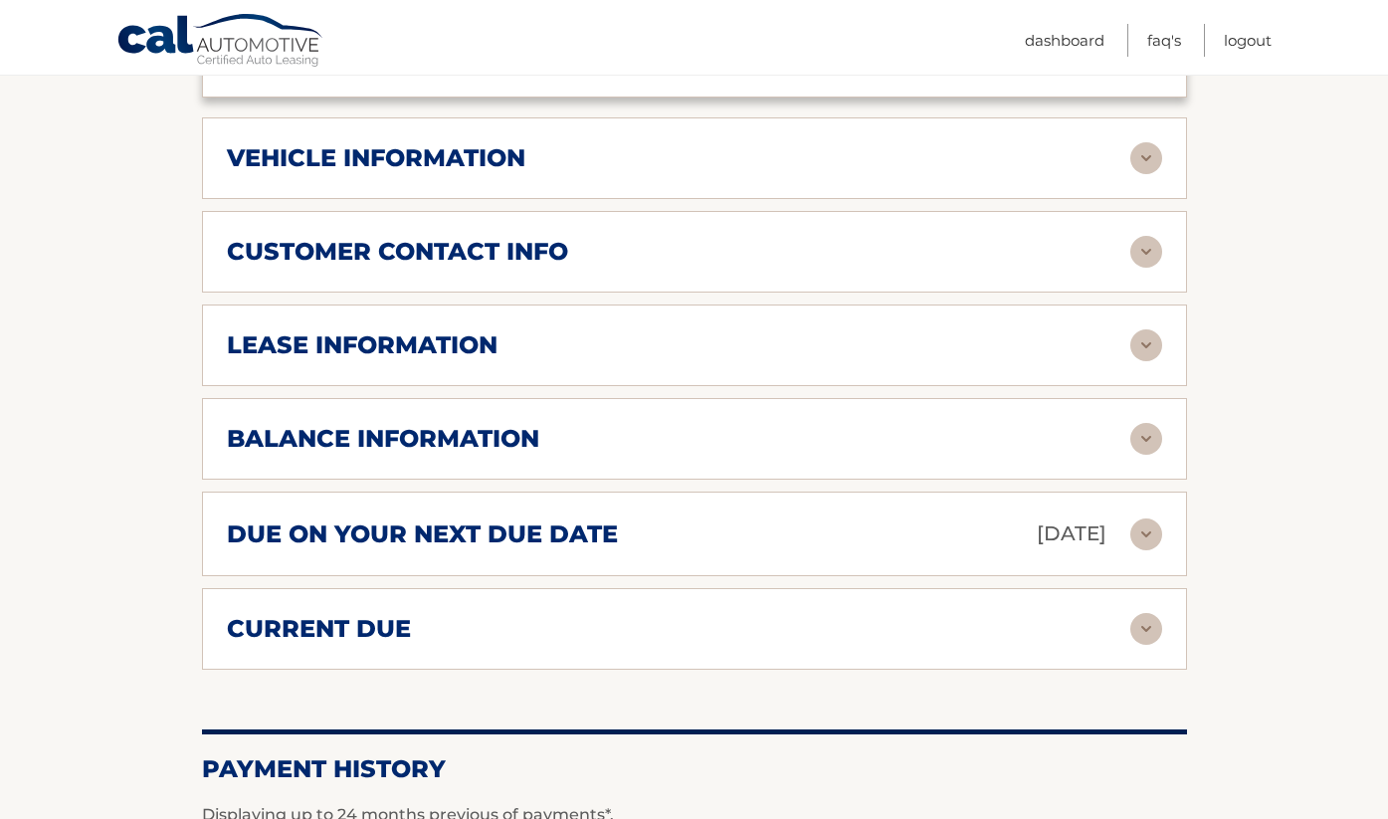
click at [1141, 518] on img at bounding box center [1146, 534] width 32 height 32
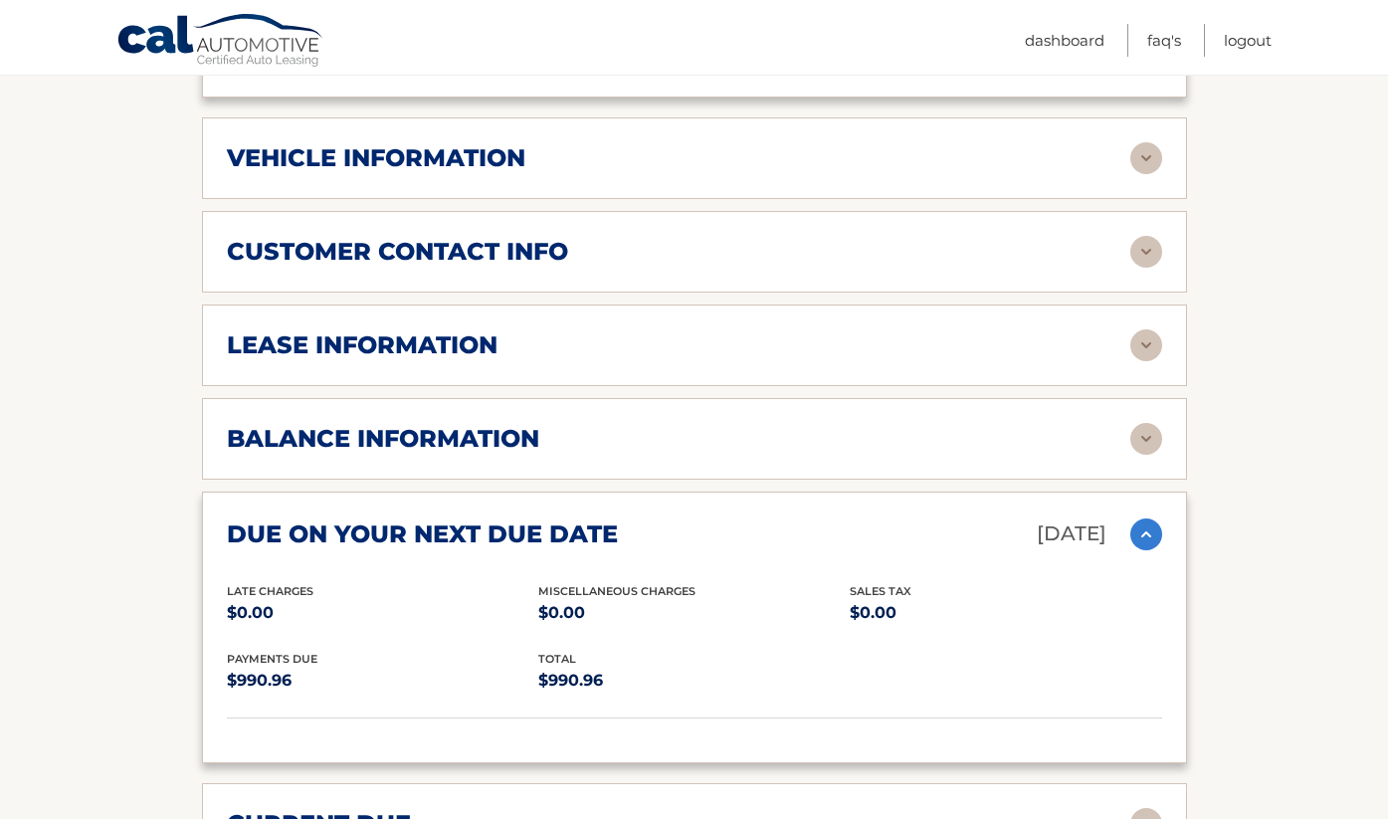
click at [1144, 518] on img at bounding box center [1146, 534] width 32 height 32
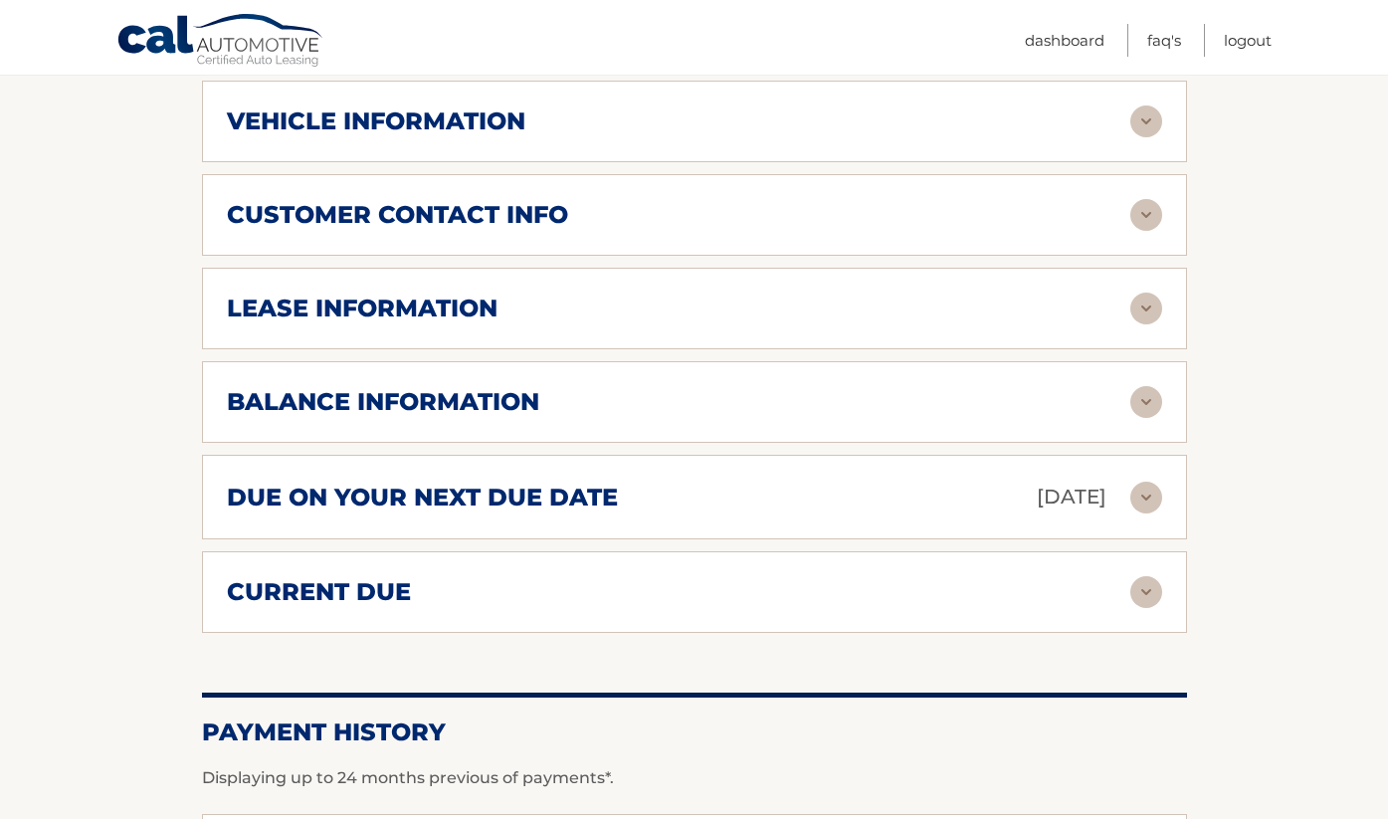
scroll to position [1050, 0]
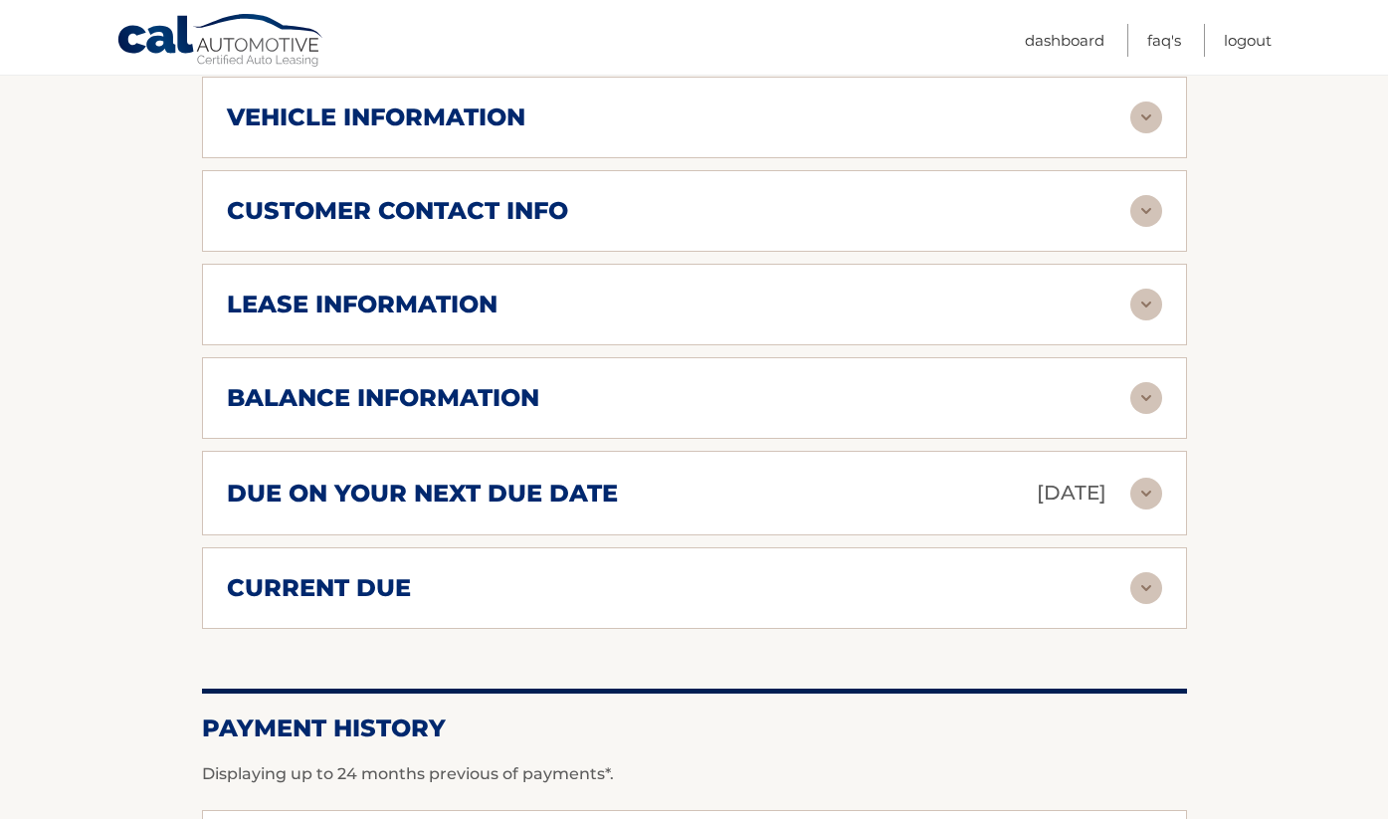
click at [1155, 572] on img at bounding box center [1146, 588] width 32 height 32
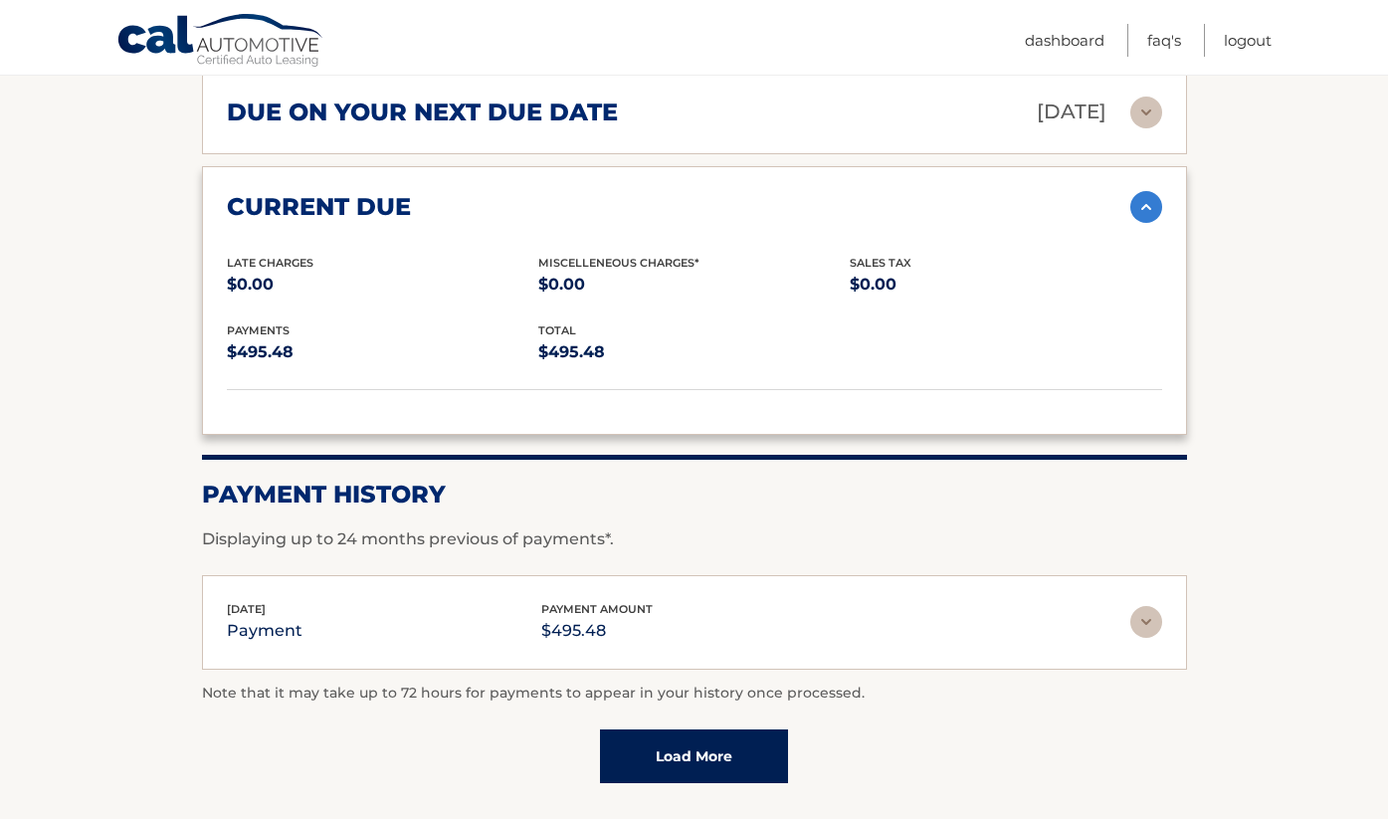
scroll to position [1443, 0]
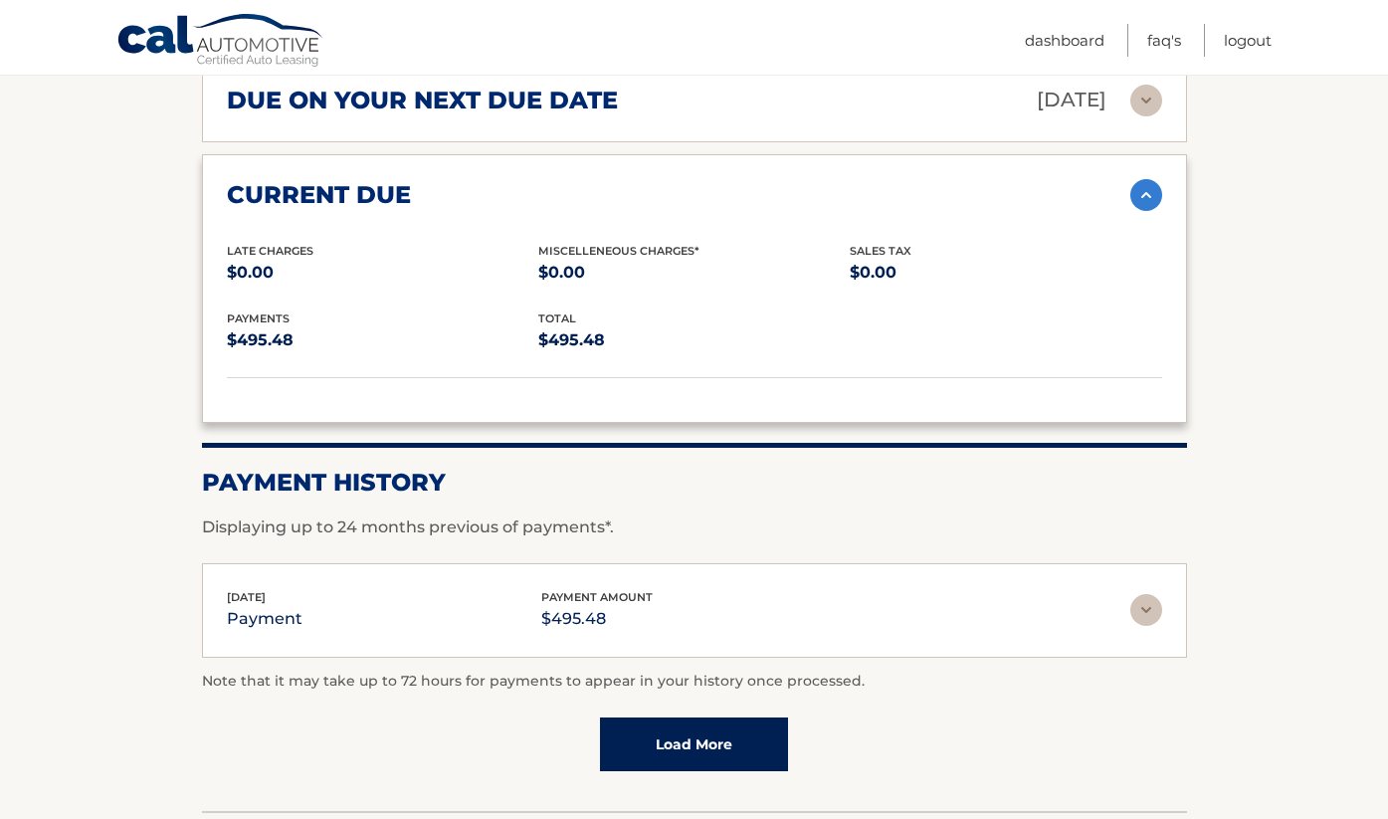
click at [1147, 594] on img at bounding box center [1146, 610] width 32 height 32
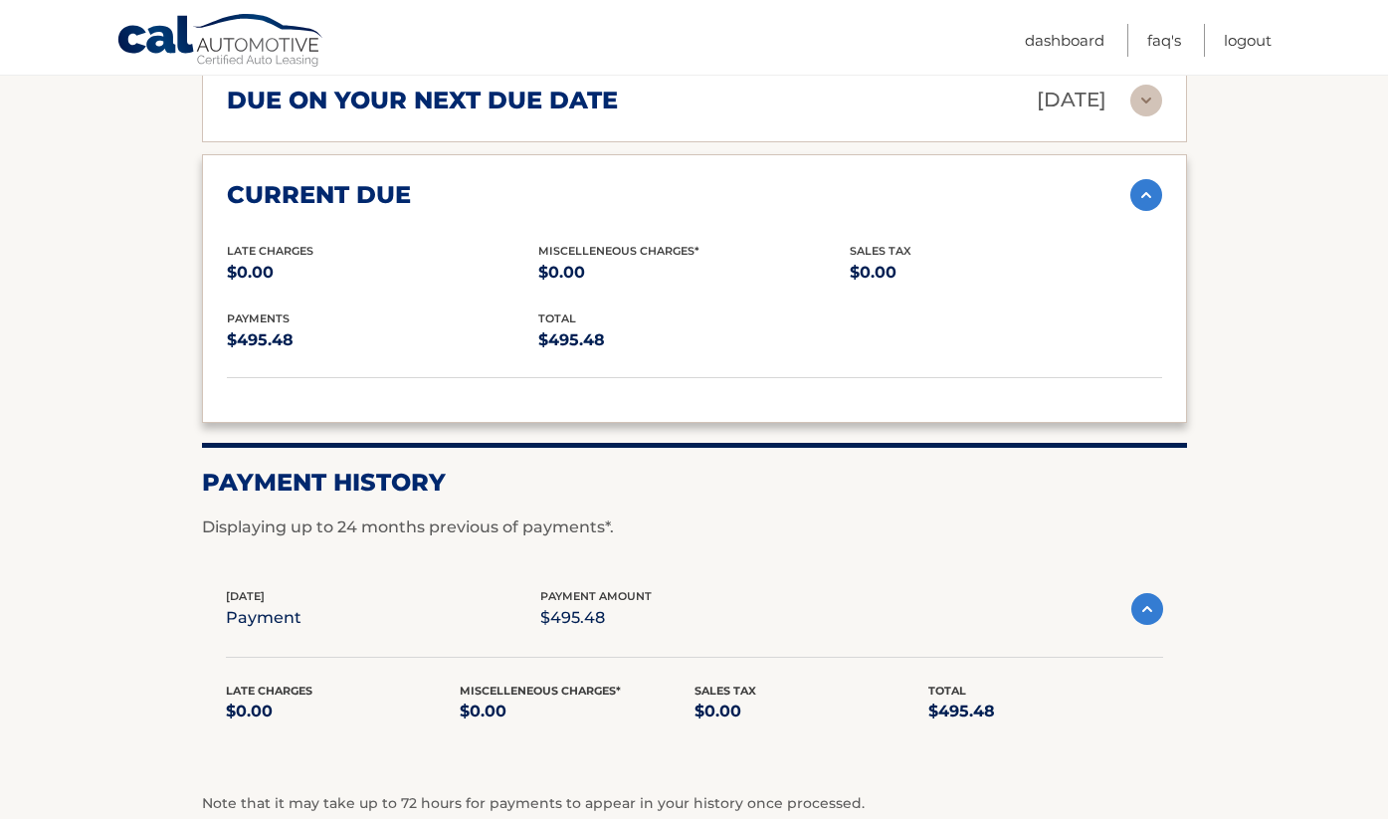
click at [1149, 593] on img at bounding box center [1147, 609] width 32 height 32
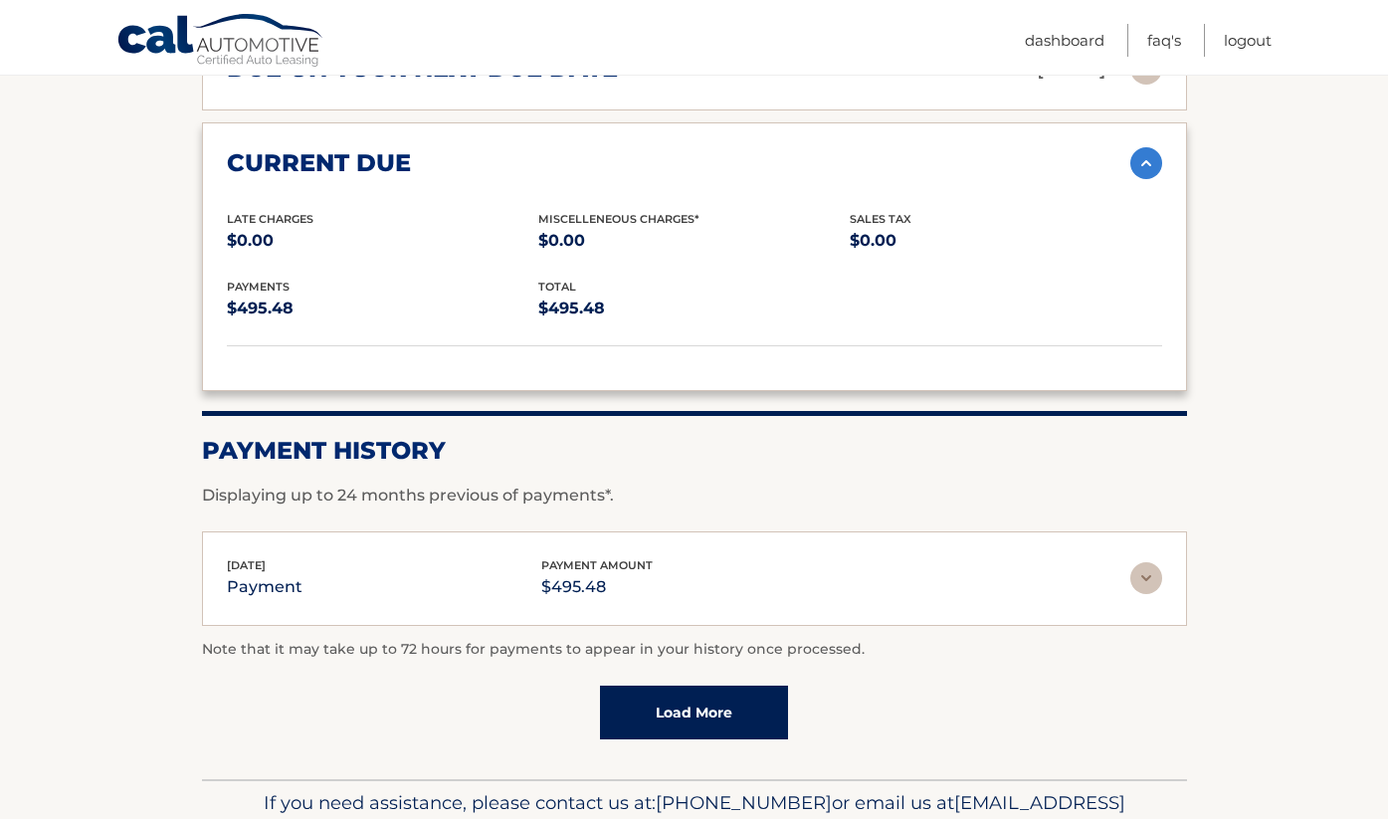
scroll to position [1482, 0]
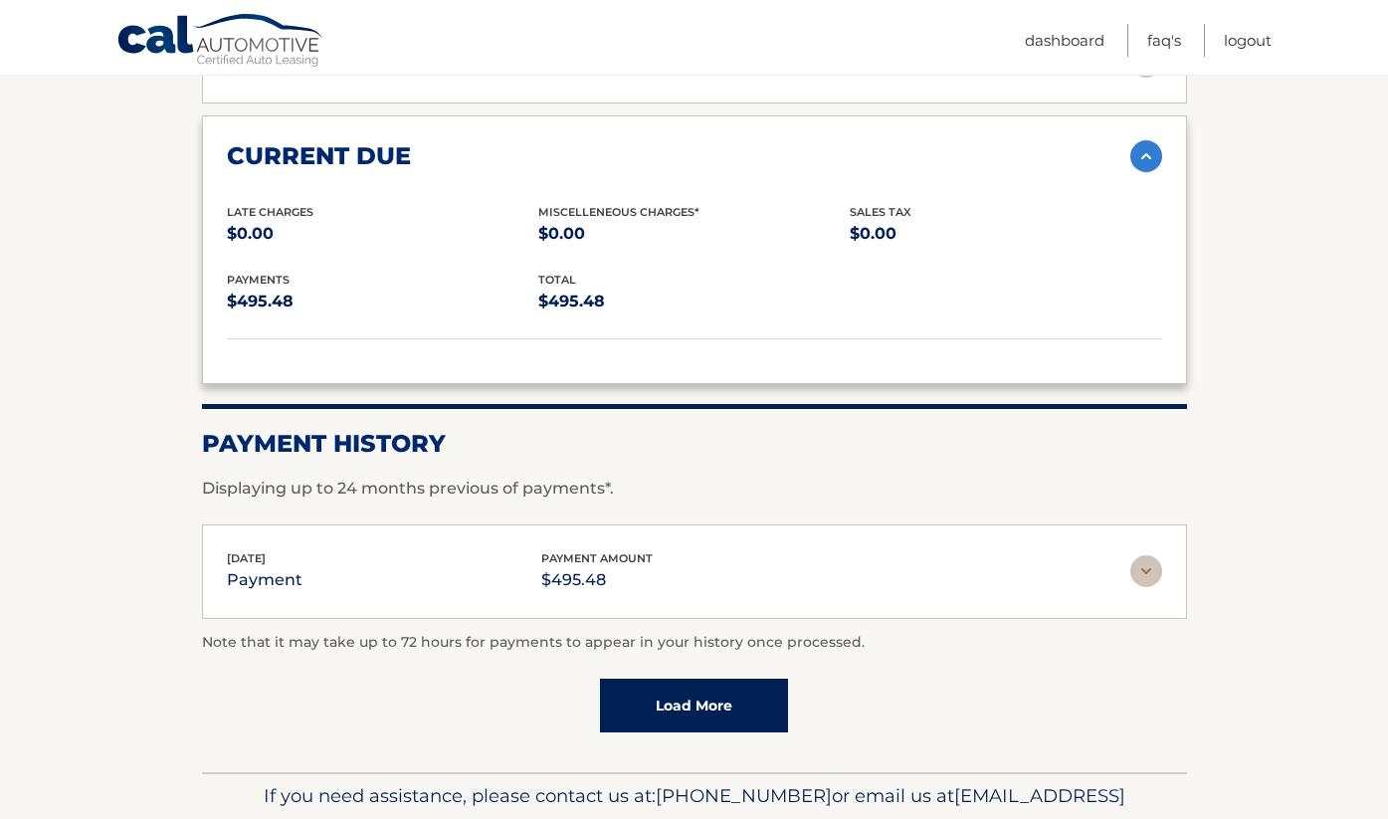
click at [770, 678] on link "Load More" at bounding box center [694, 705] width 188 height 54
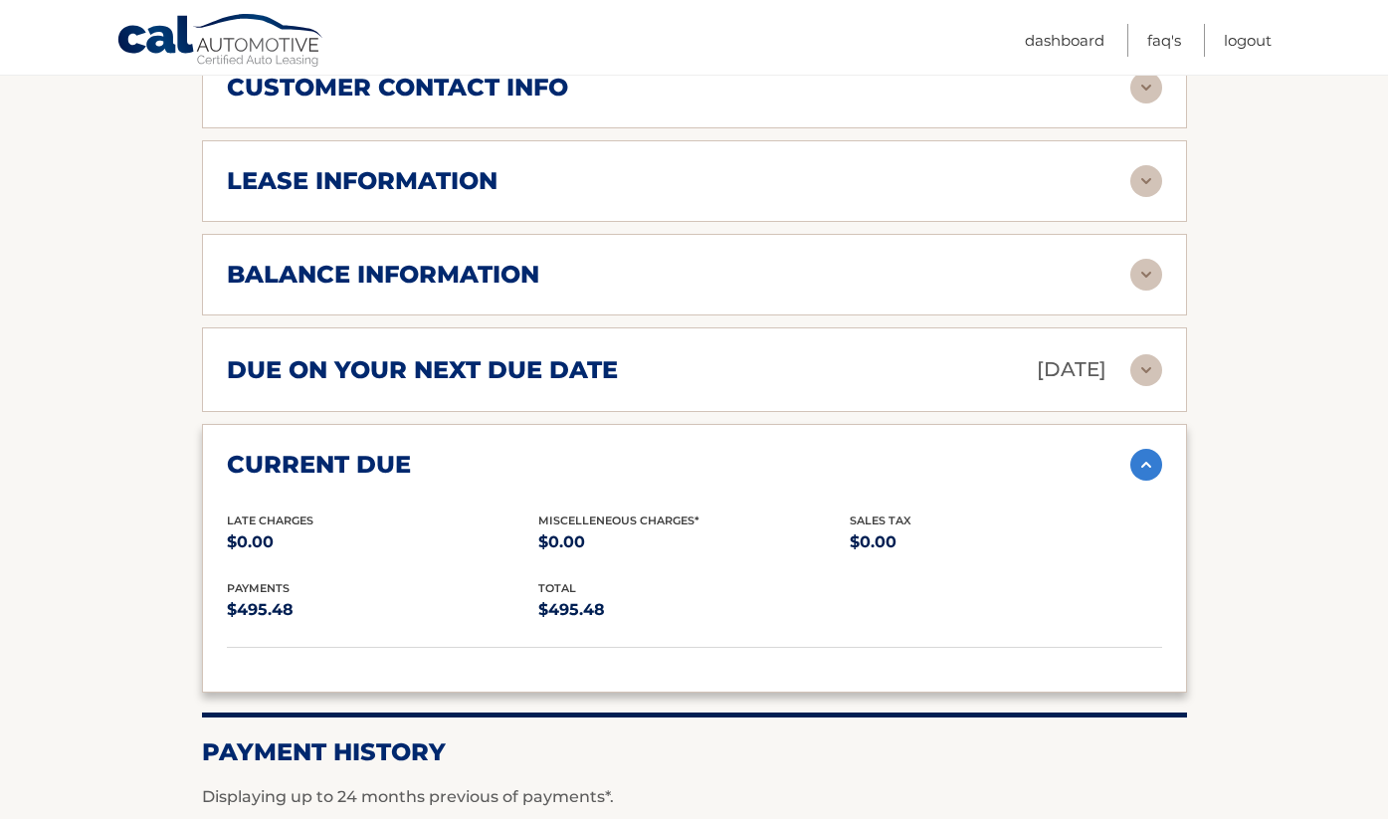
scroll to position [1129, 0]
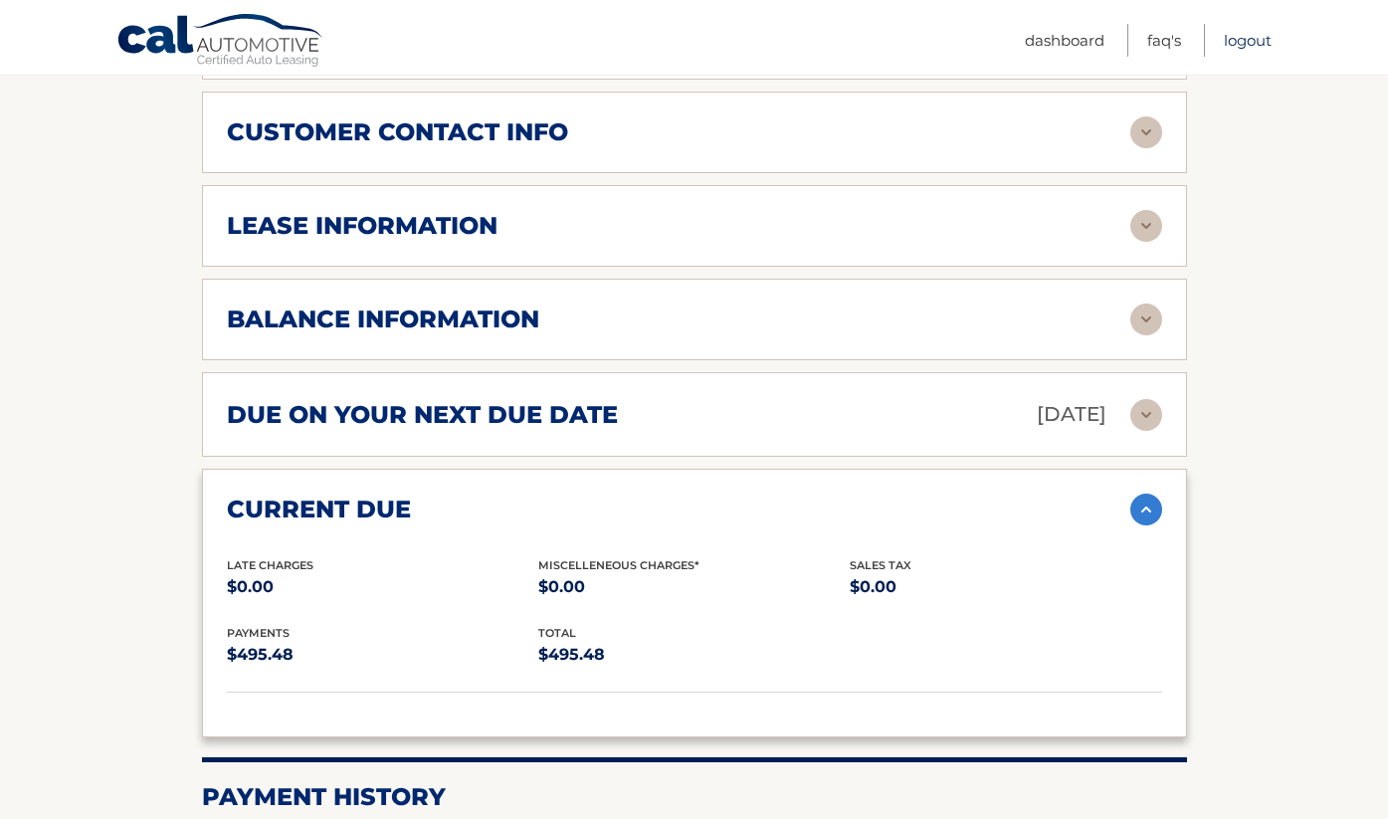
click at [1236, 44] on link "Logout" at bounding box center [1247, 40] width 48 height 33
